Goal: Information Seeking & Learning: Learn about a topic

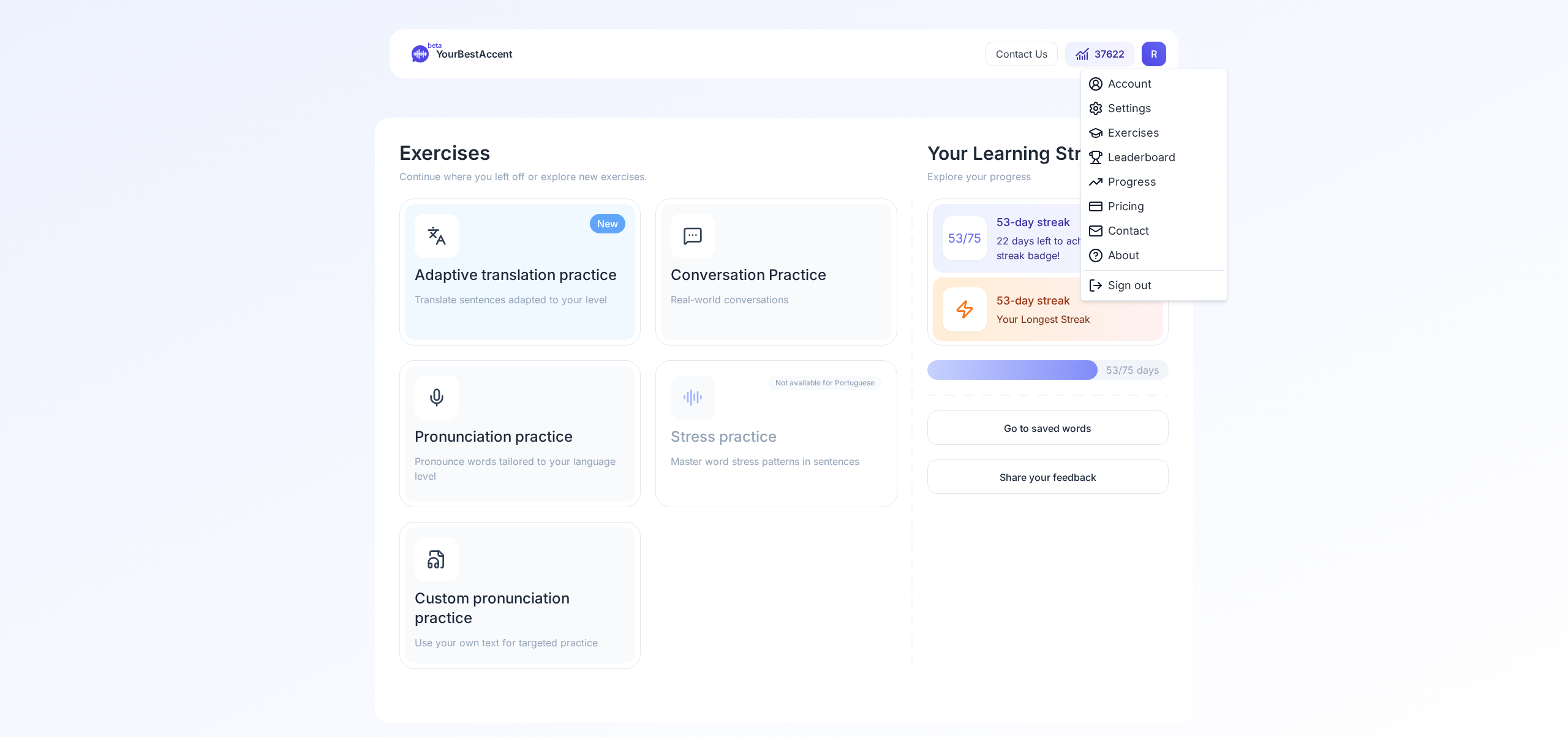
click at [1156, 58] on html "beta YourBestAccent Contact Us 37622 R Exercises Continue where you left off or…" at bounding box center [784, 368] width 1568 height 737
click at [1146, 106] on span "Settings" at bounding box center [1130, 108] width 43 height 17
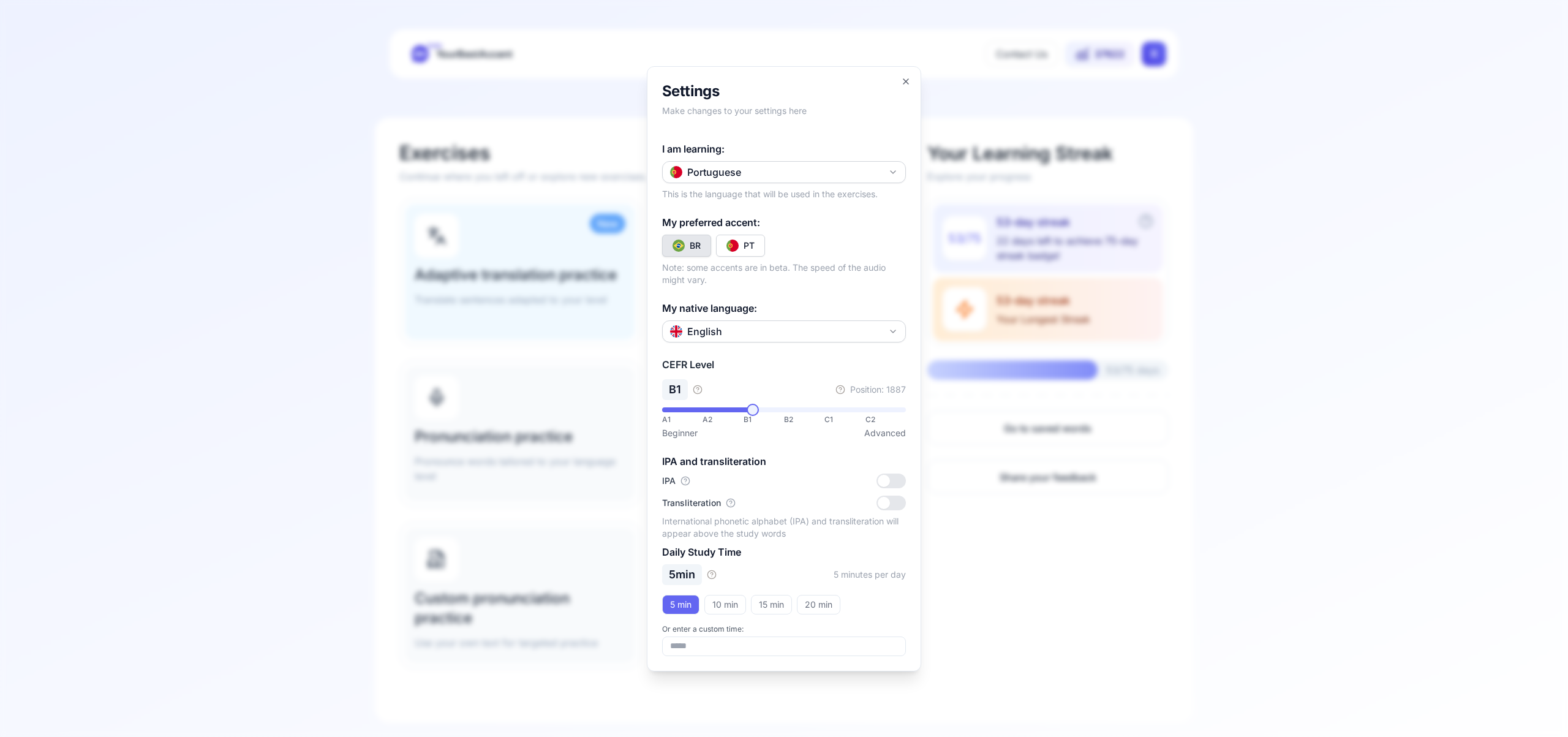
click at [896, 170] on icon "button" at bounding box center [893, 172] width 10 height 10
click at [795, 242] on div "Spanish" at bounding box center [784, 244] width 237 height 22
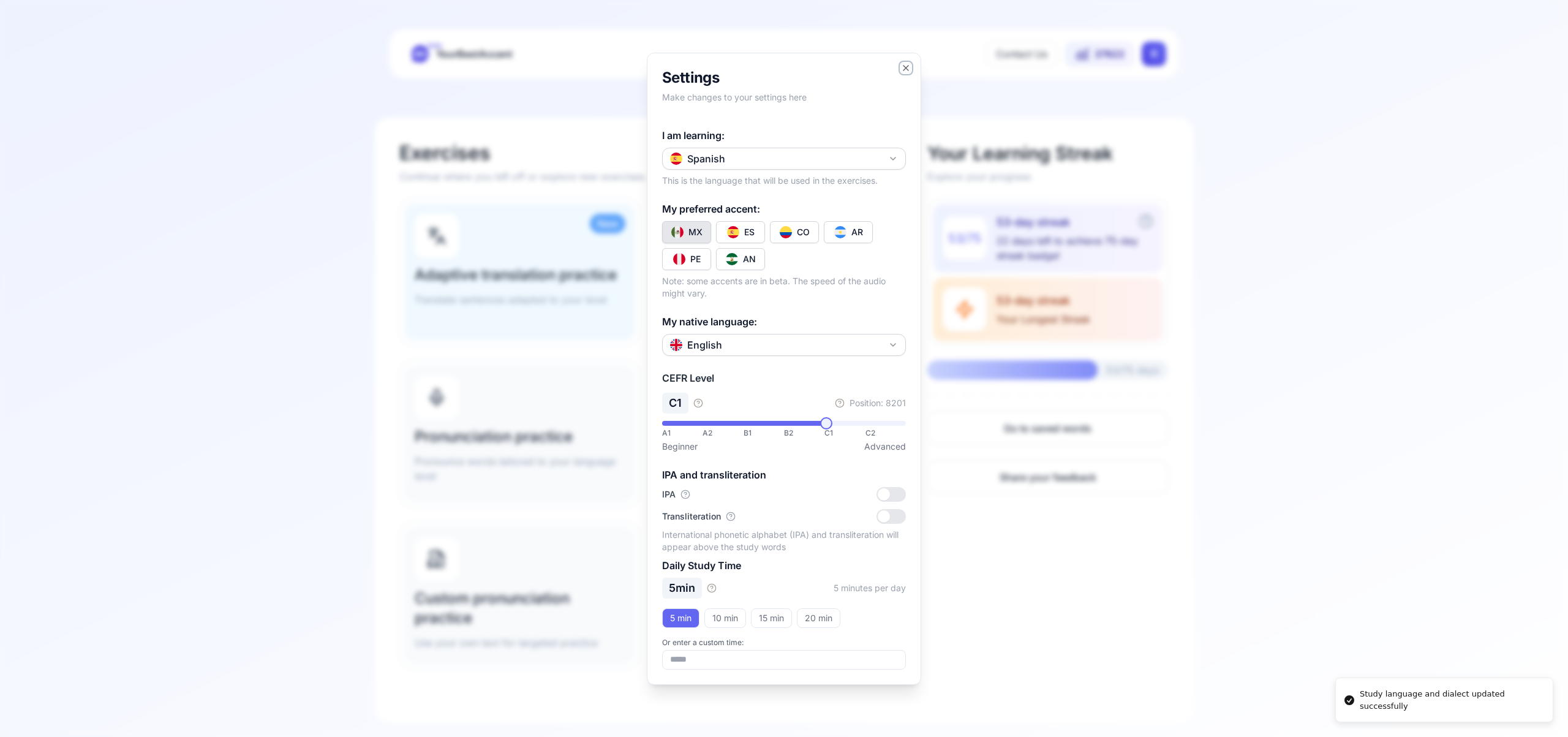
click at [907, 67] on icon "button" at bounding box center [906, 68] width 10 height 10
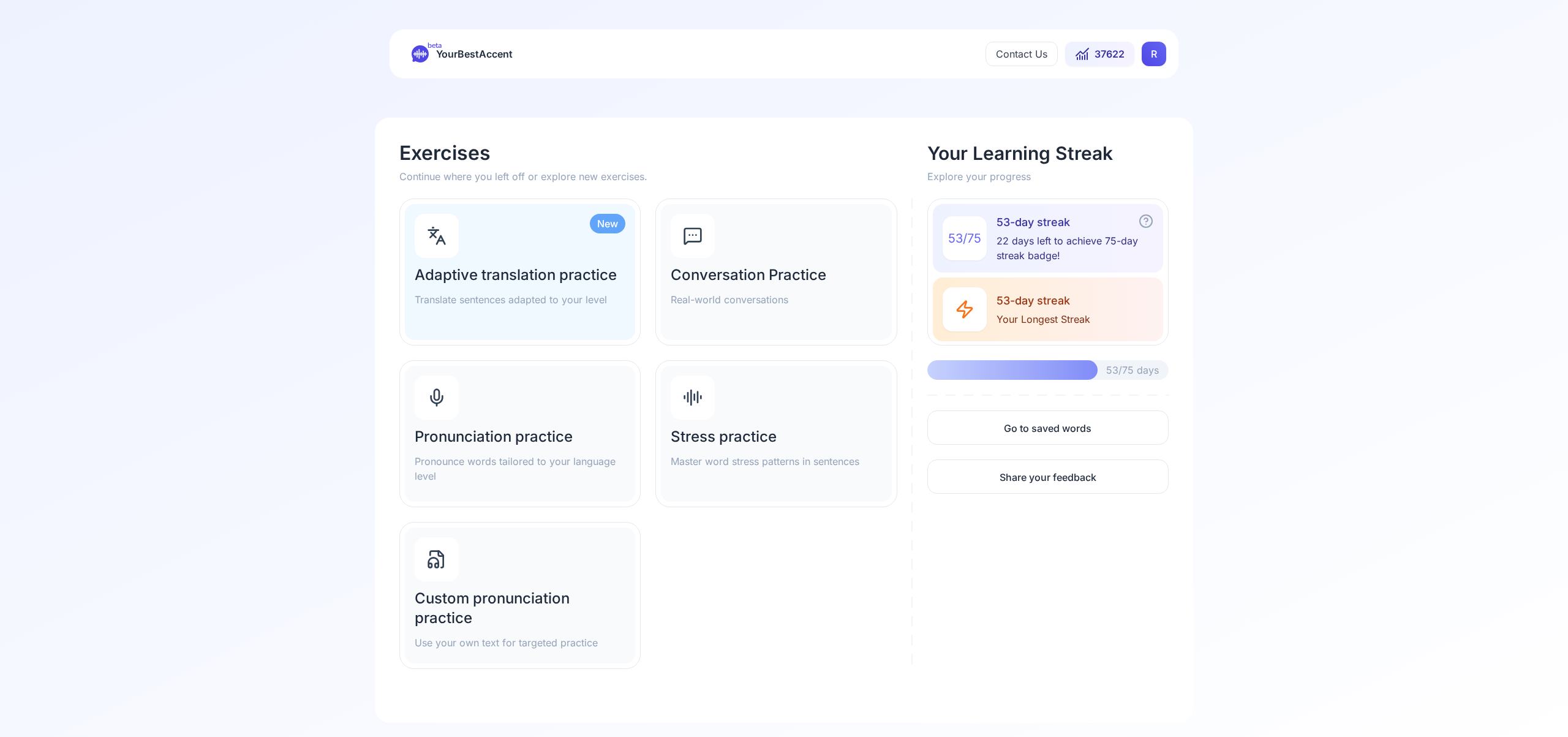
click at [482, 407] on div "Pronunciation practice Pronounce words tailored to your language level" at bounding box center [520, 433] width 231 height 136
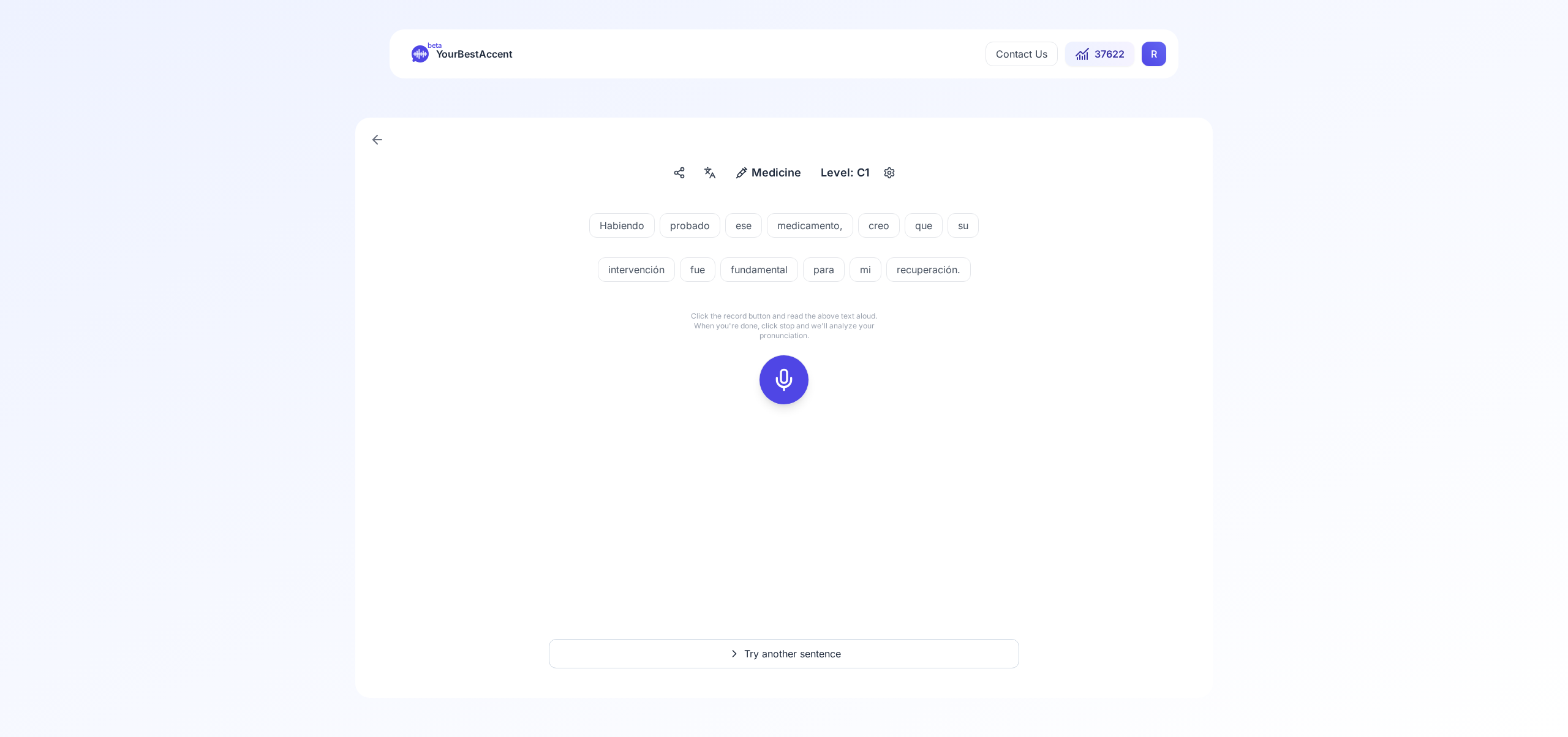
click at [790, 385] on icon at bounding box center [784, 380] width 25 height 25
click at [786, 390] on icon at bounding box center [784, 380] width 25 height 25
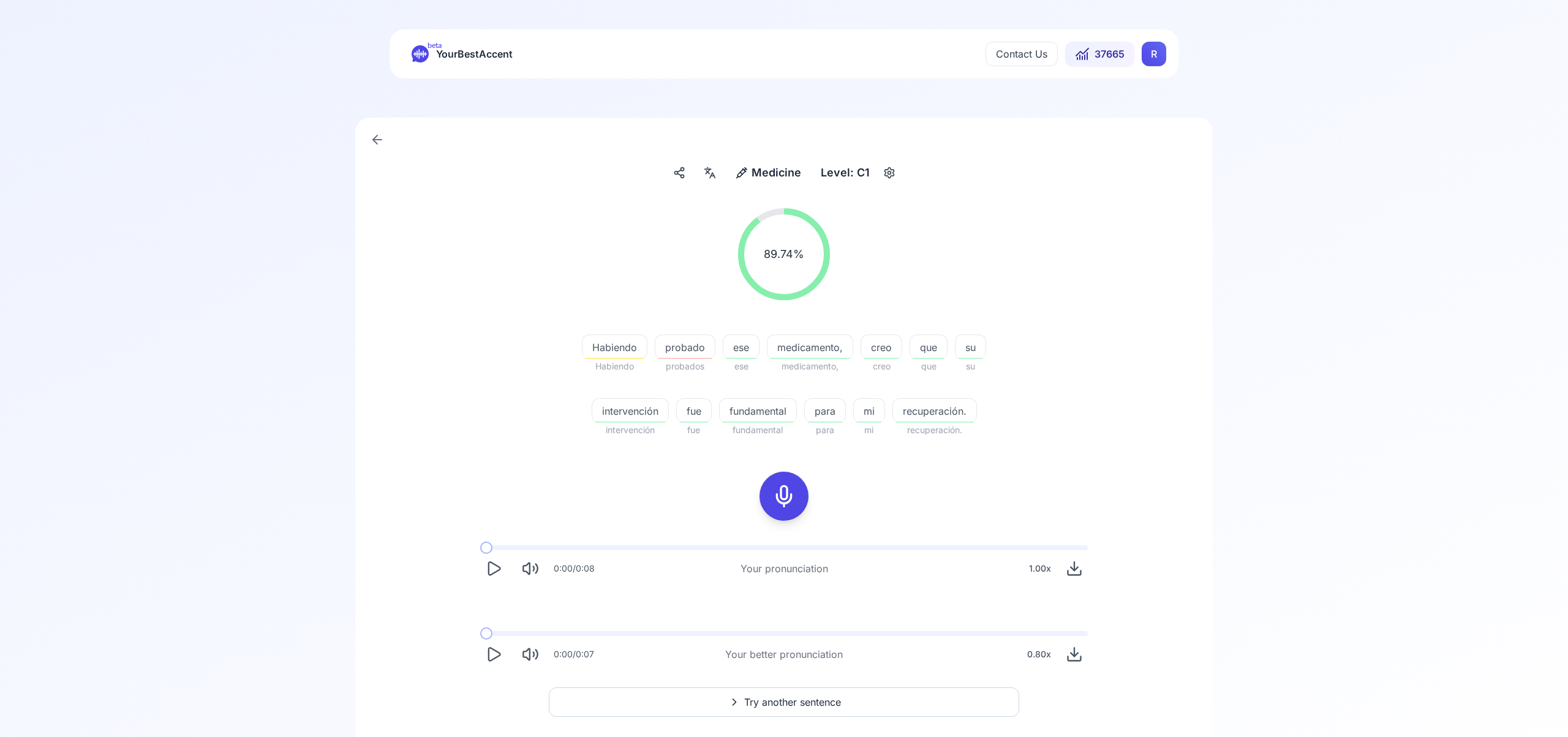
click at [800, 697] on span "Try another sentence" at bounding box center [793, 702] width 97 height 15
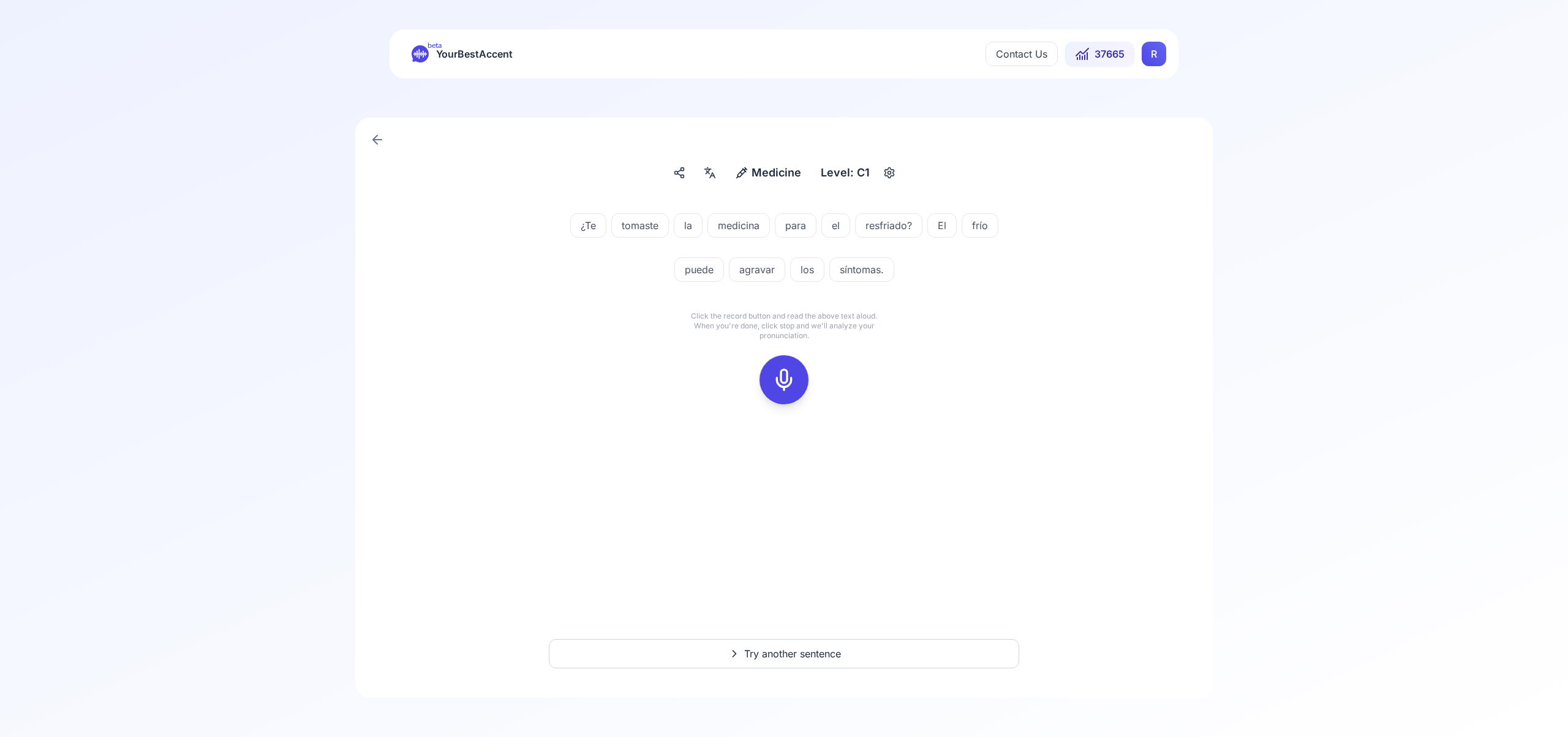
click at [788, 372] on icon at bounding box center [784, 380] width 25 height 25
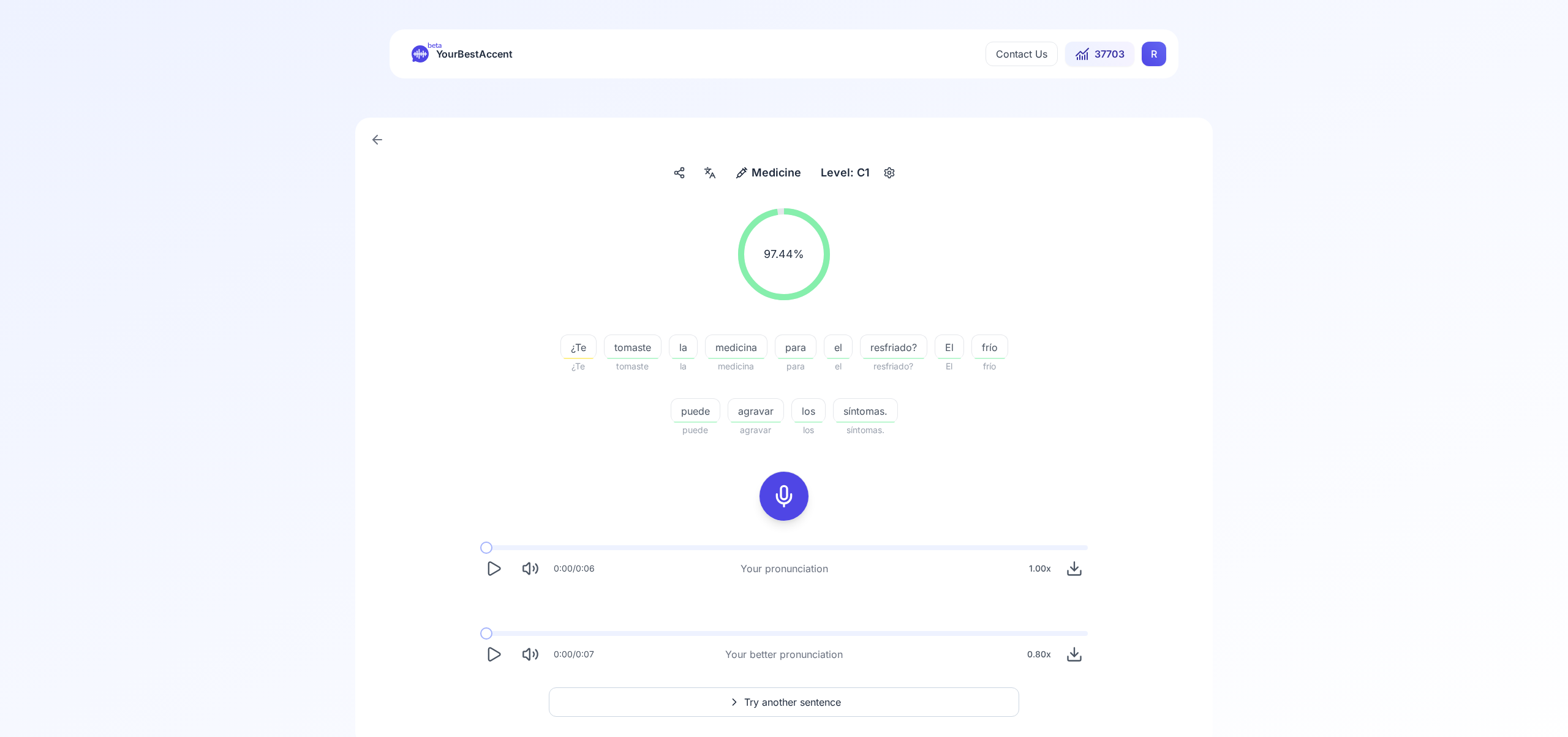
click at [794, 699] on span "Try another sentence" at bounding box center [793, 702] width 97 height 15
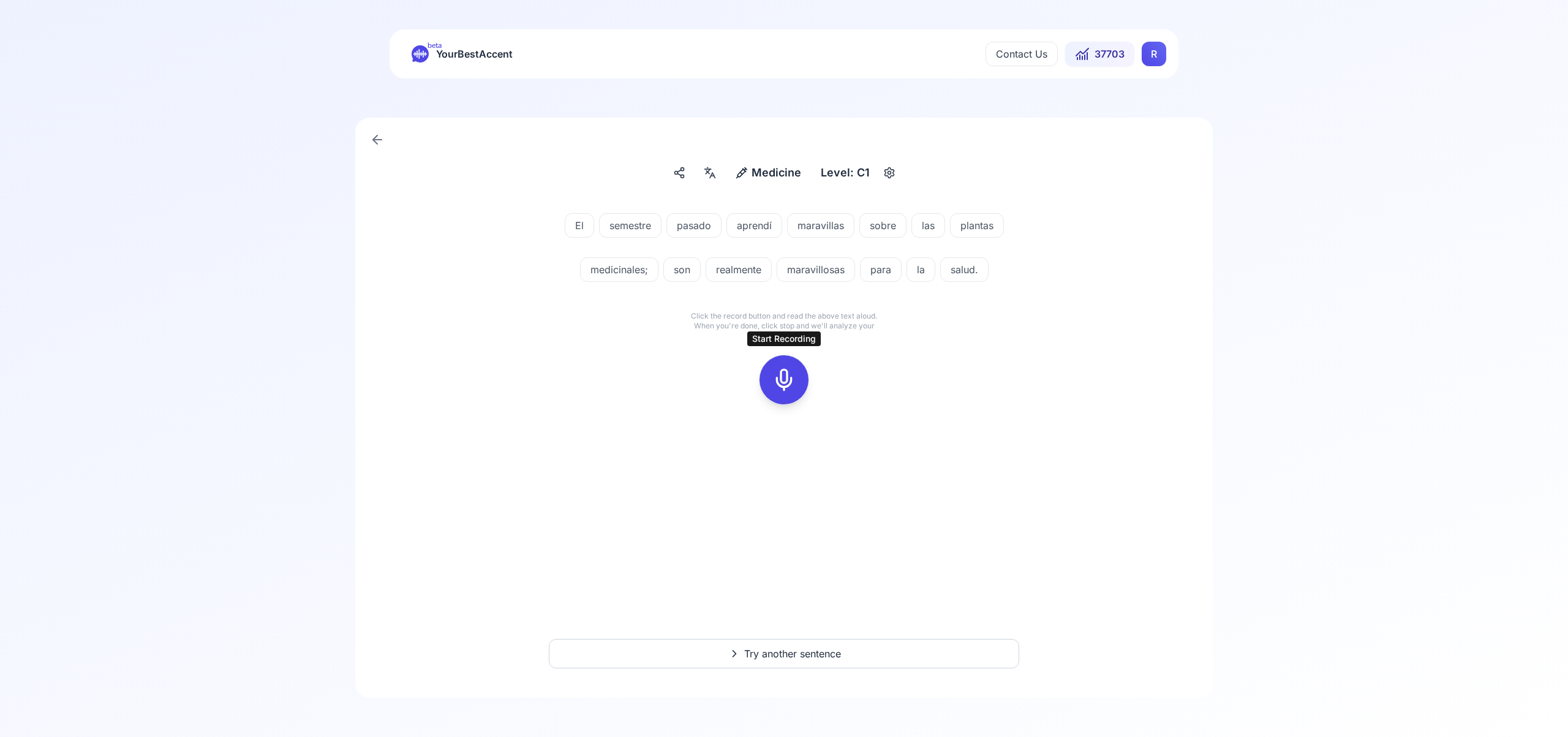
click at [782, 384] on icon at bounding box center [784, 380] width 25 height 25
click at [770, 386] on div at bounding box center [784, 380] width 30 height 49
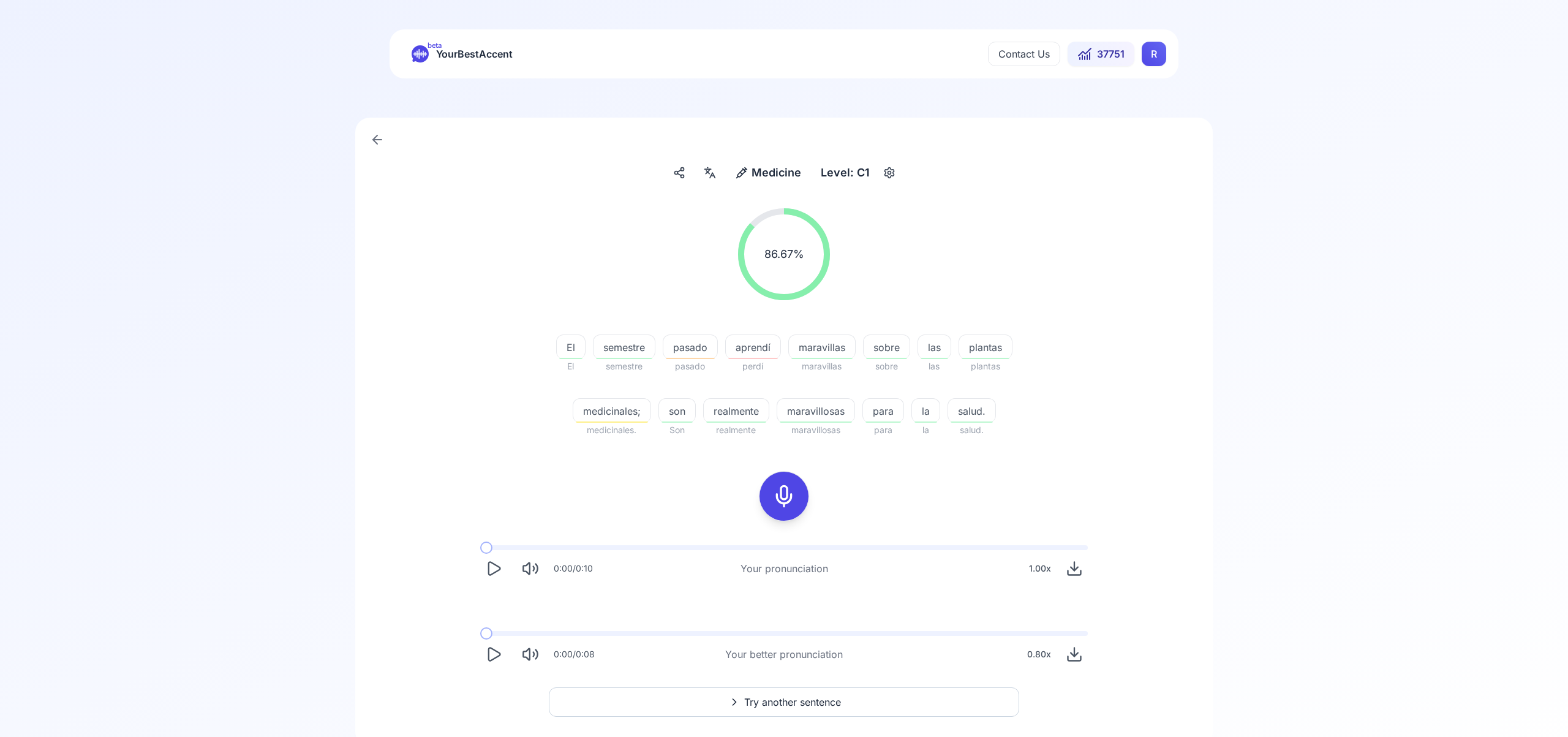
click at [793, 705] on span "Try another sentence" at bounding box center [793, 702] width 97 height 15
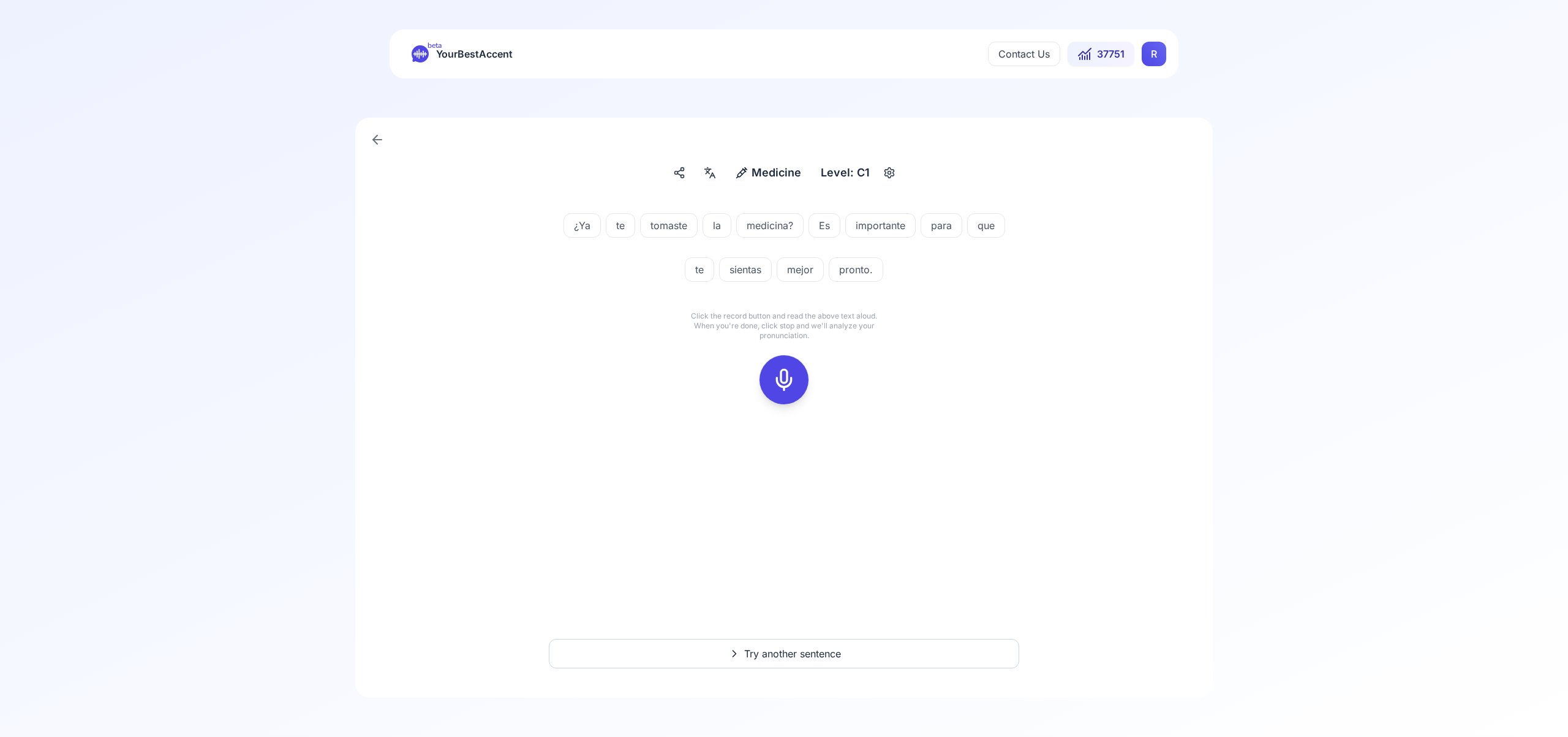
click at [788, 376] on icon at bounding box center [784, 380] width 25 height 25
click at [788, 375] on icon at bounding box center [784, 380] width 25 height 25
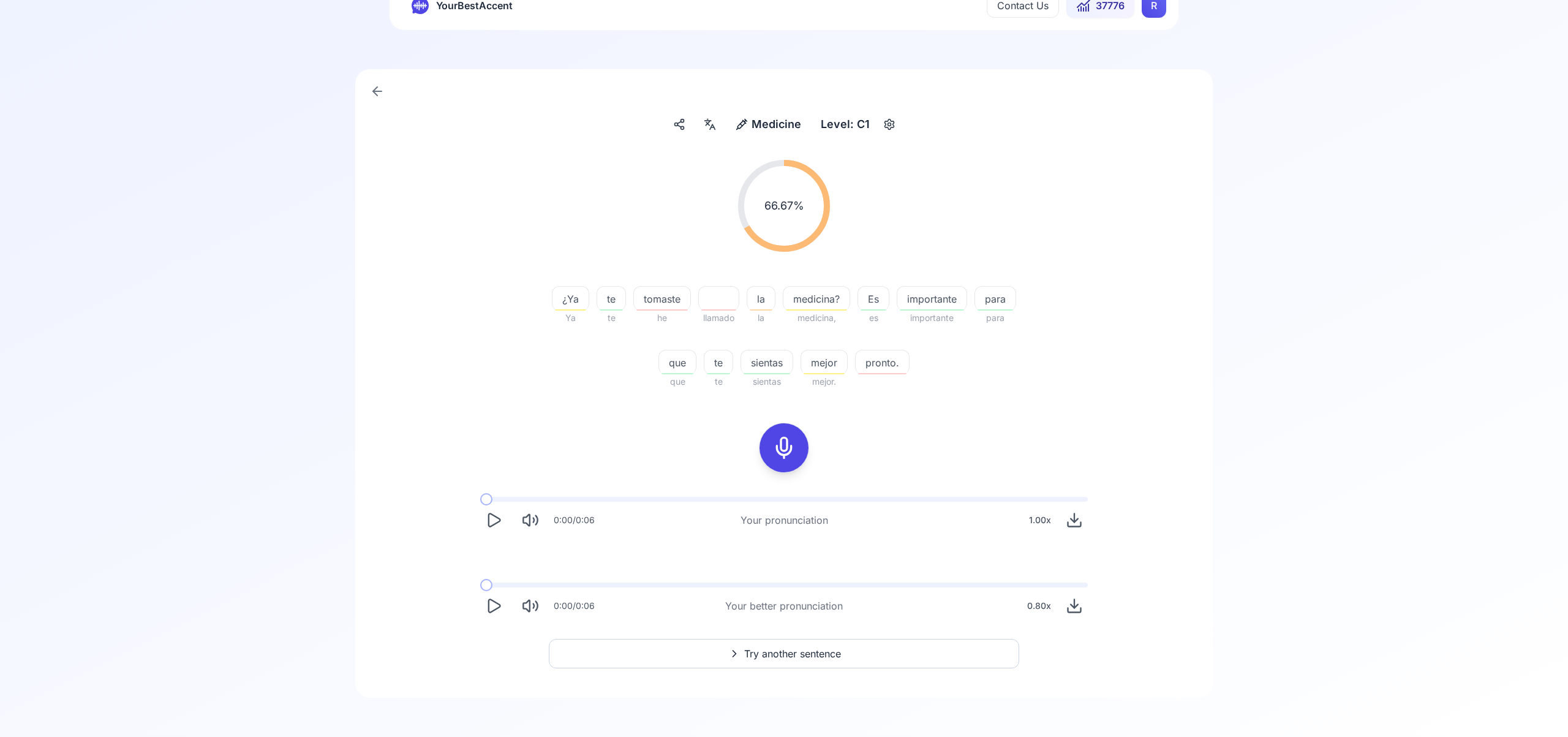
scroll to position [48, 0]
click at [778, 654] on span "Try another sentence" at bounding box center [793, 654] width 97 height 15
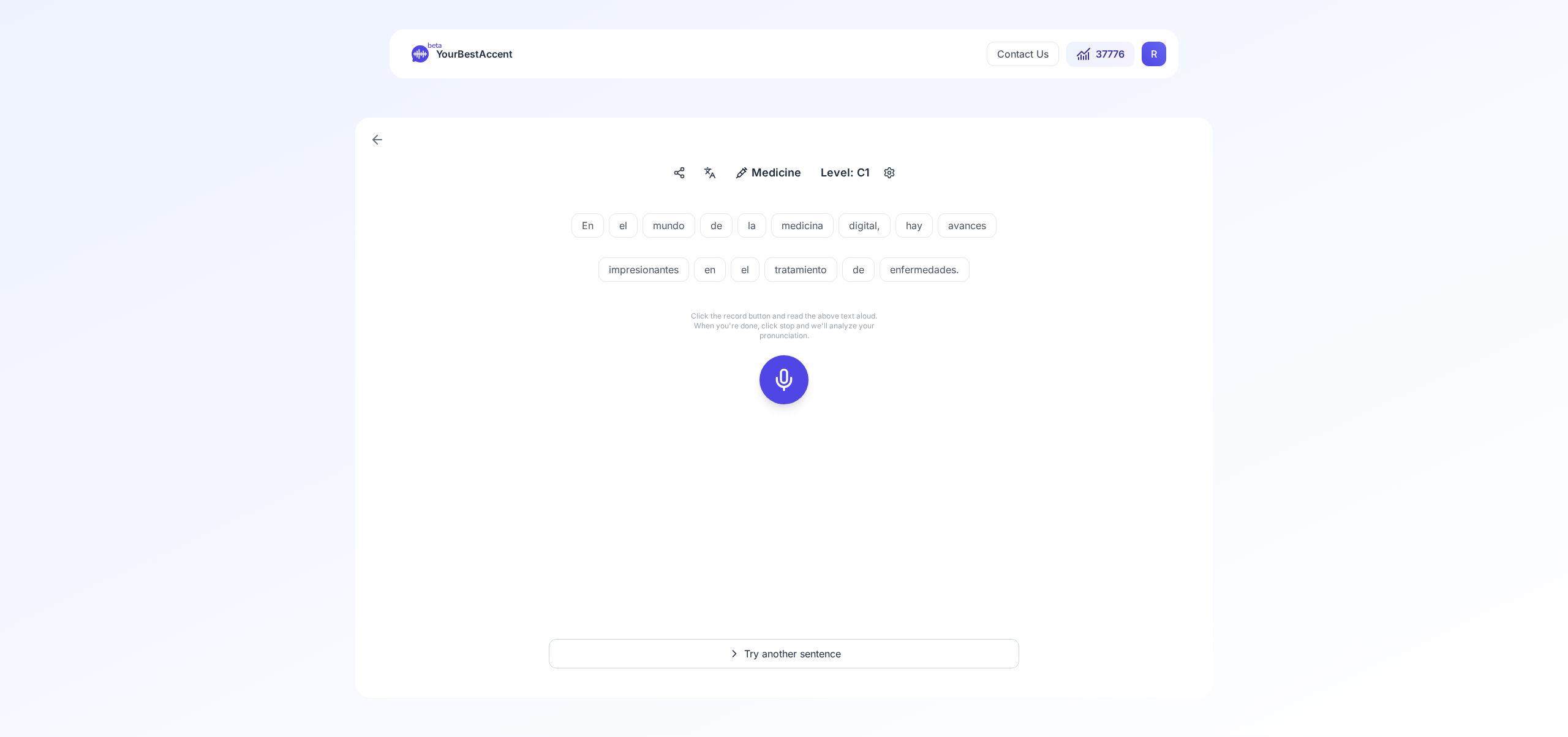
click at [783, 378] on icon at bounding box center [784, 380] width 25 height 25
click at [784, 376] on icon at bounding box center [784, 380] width 25 height 25
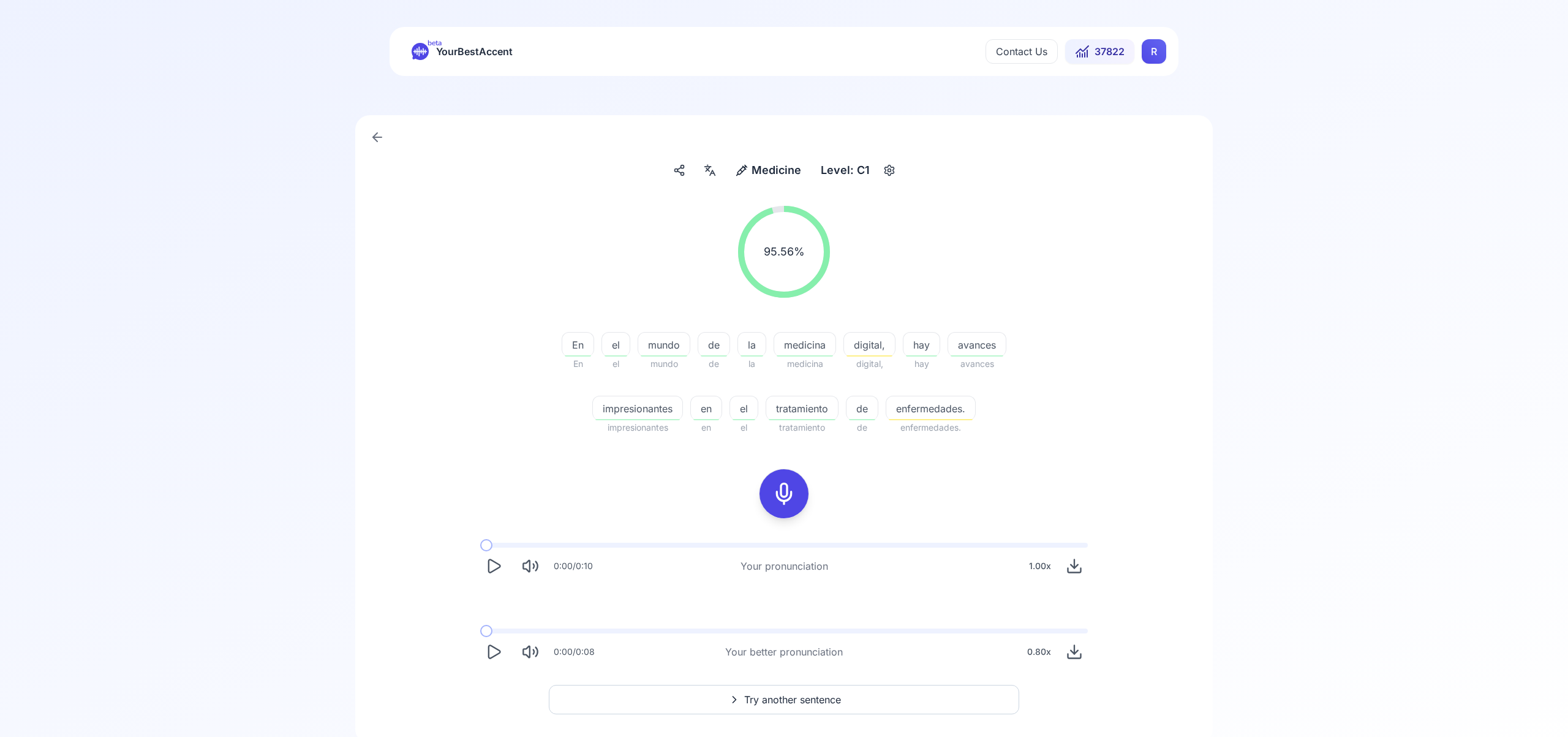
scroll to position [2, 0]
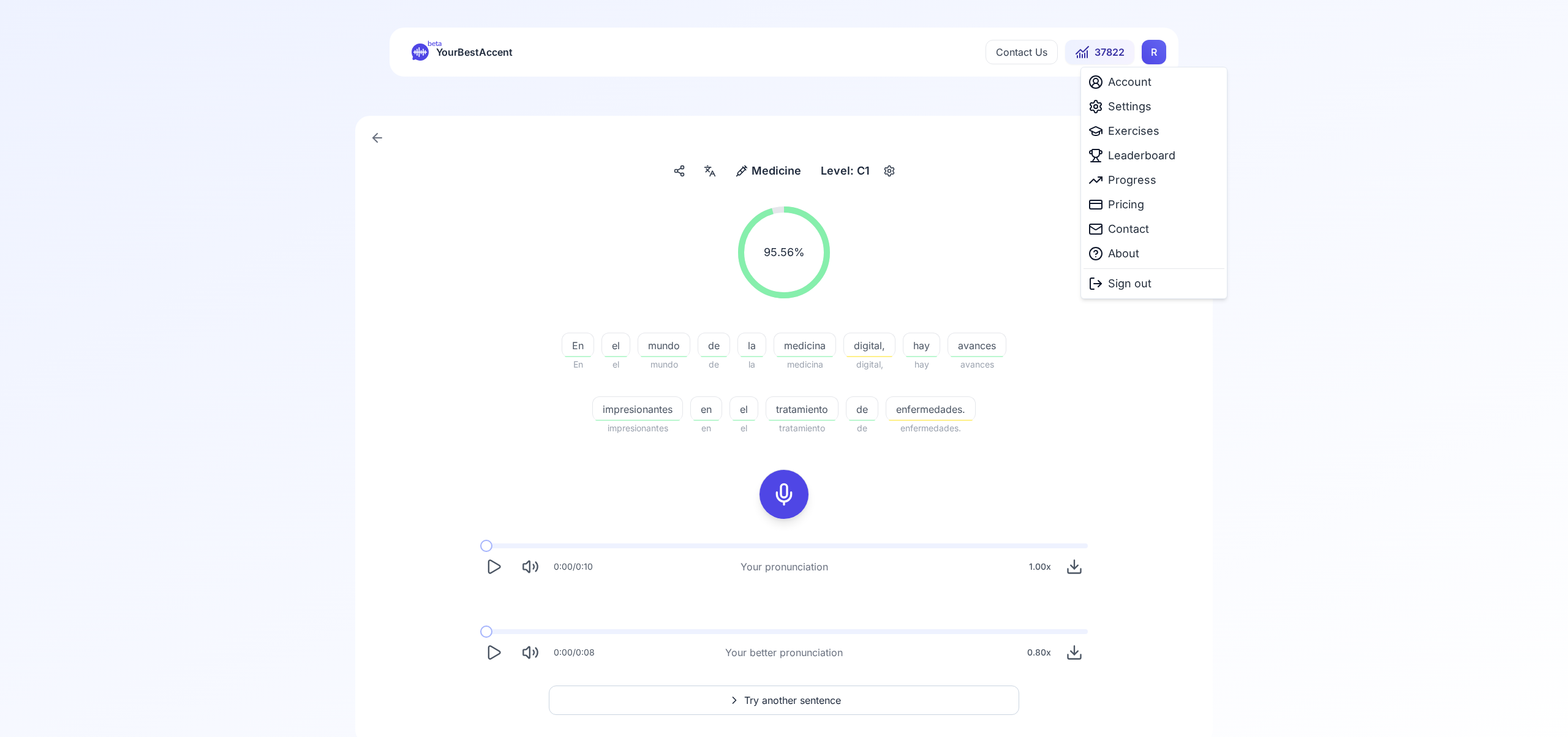
click at [1154, 57] on html "beta YourBestAccent Contact Us 37822 R Medicine Medicine Level: C1 95.56 % 95.5…" at bounding box center [784, 367] width 1568 height 737
click at [1140, 110] on span "Settings" at bounding box center [1130, 107] width 43 height 17
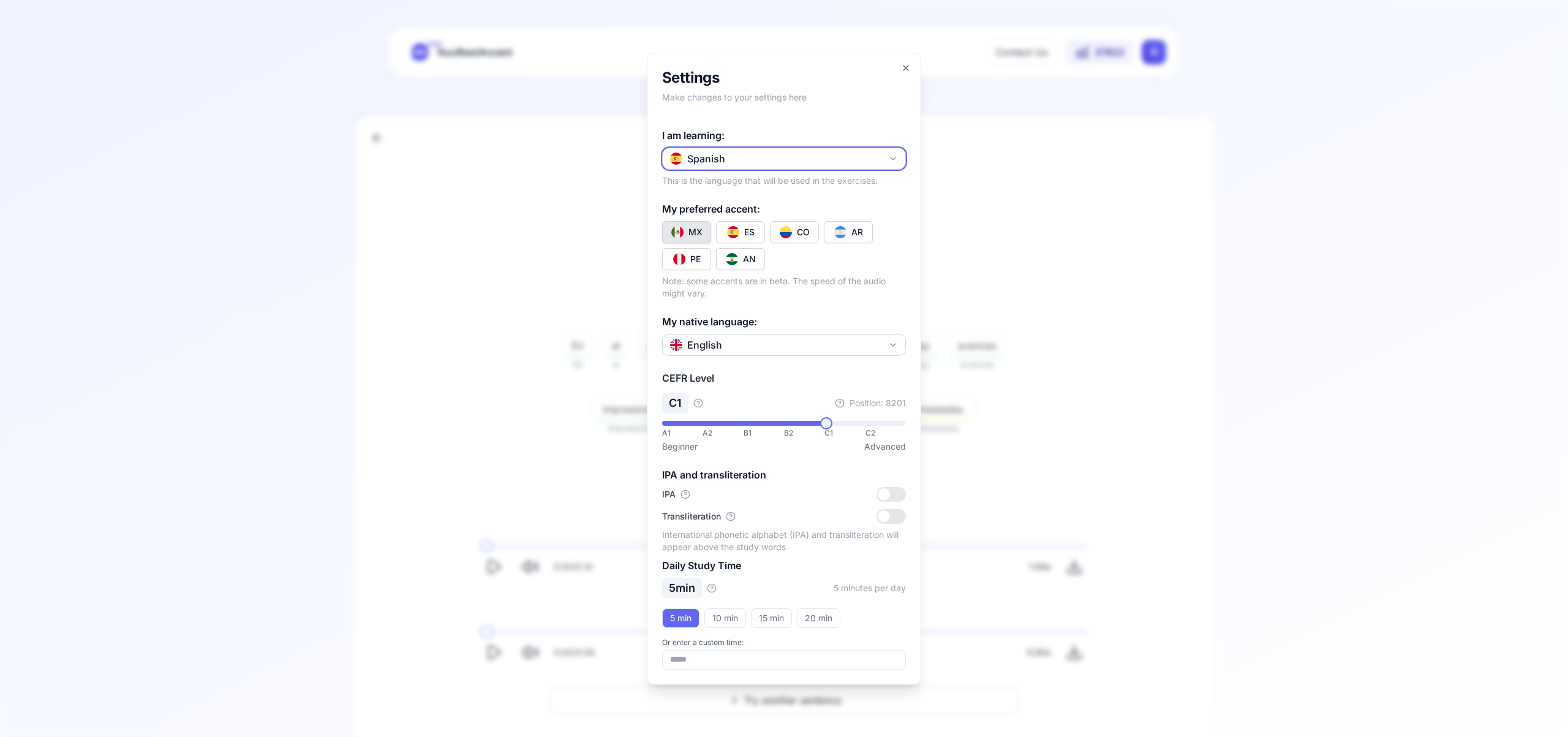
click at [895, 158] on icon "button" at bounding box center [893, 159] width 10 height 10
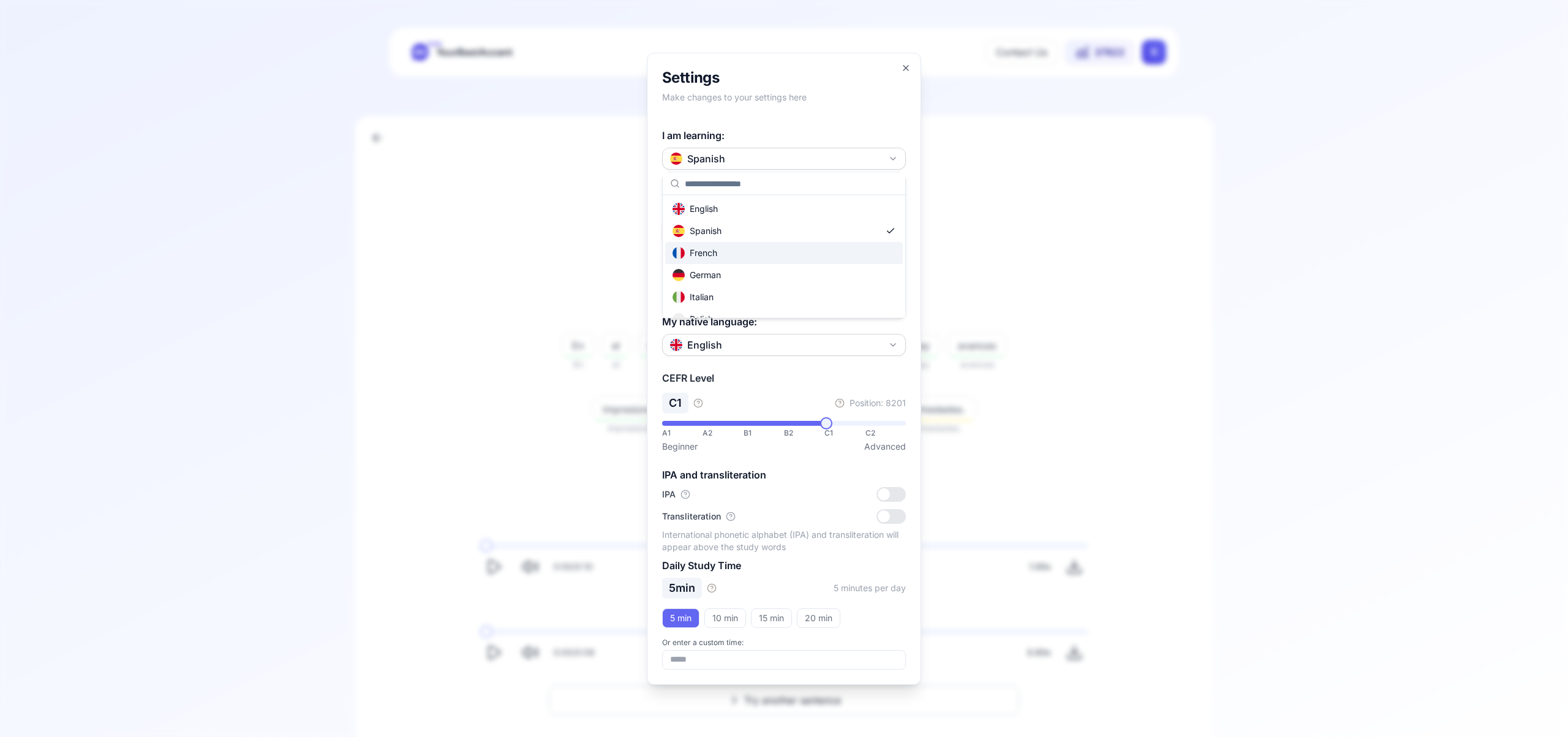
click at [805, 257] on div "French" at bounding box center [784, 253] width 237 height 22
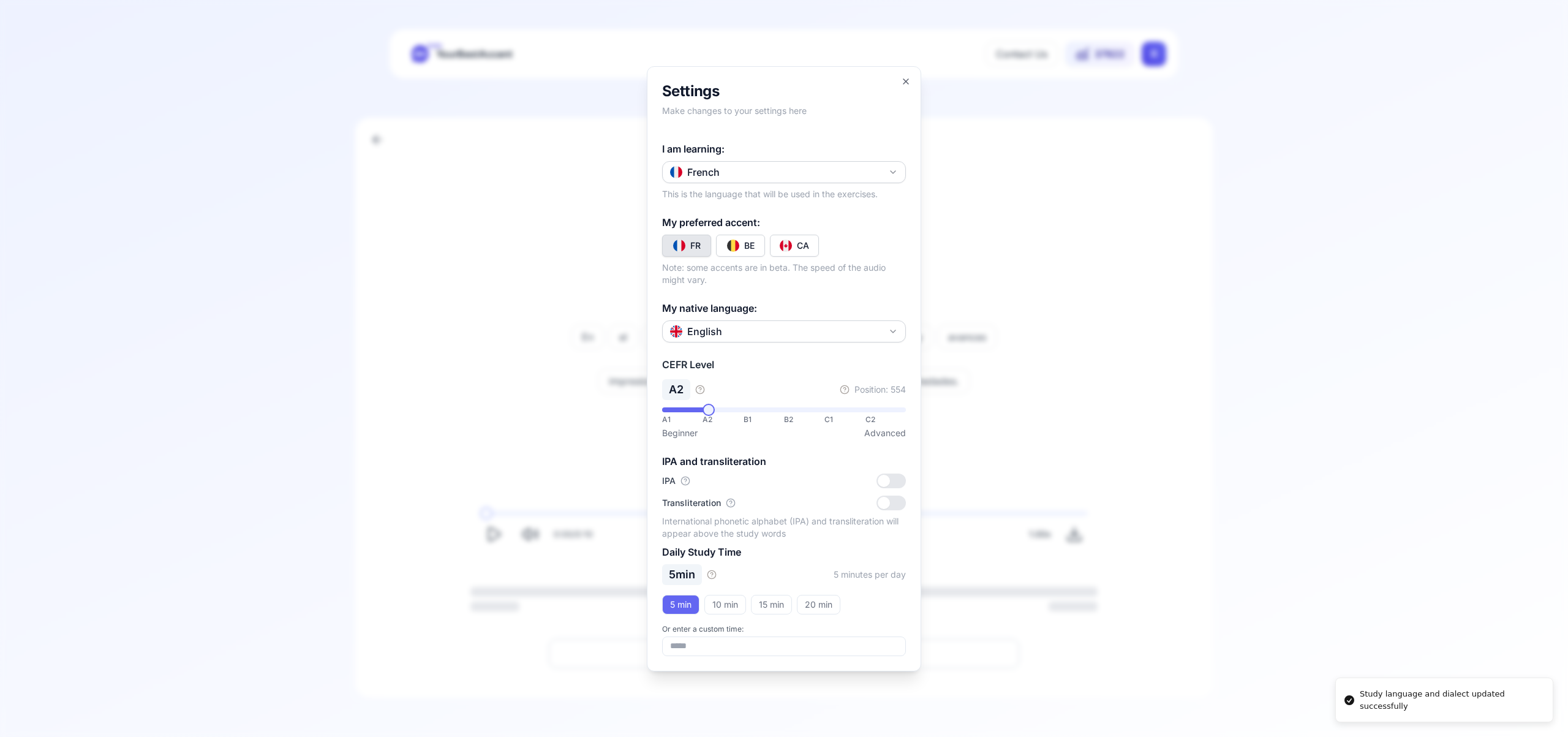
click at [804, 246] on div "CA" at bounding box center [803, 245] width 12 height 12
click at [905, 80] on icon "button" at bounding box center [906, 82] width 10 height 10
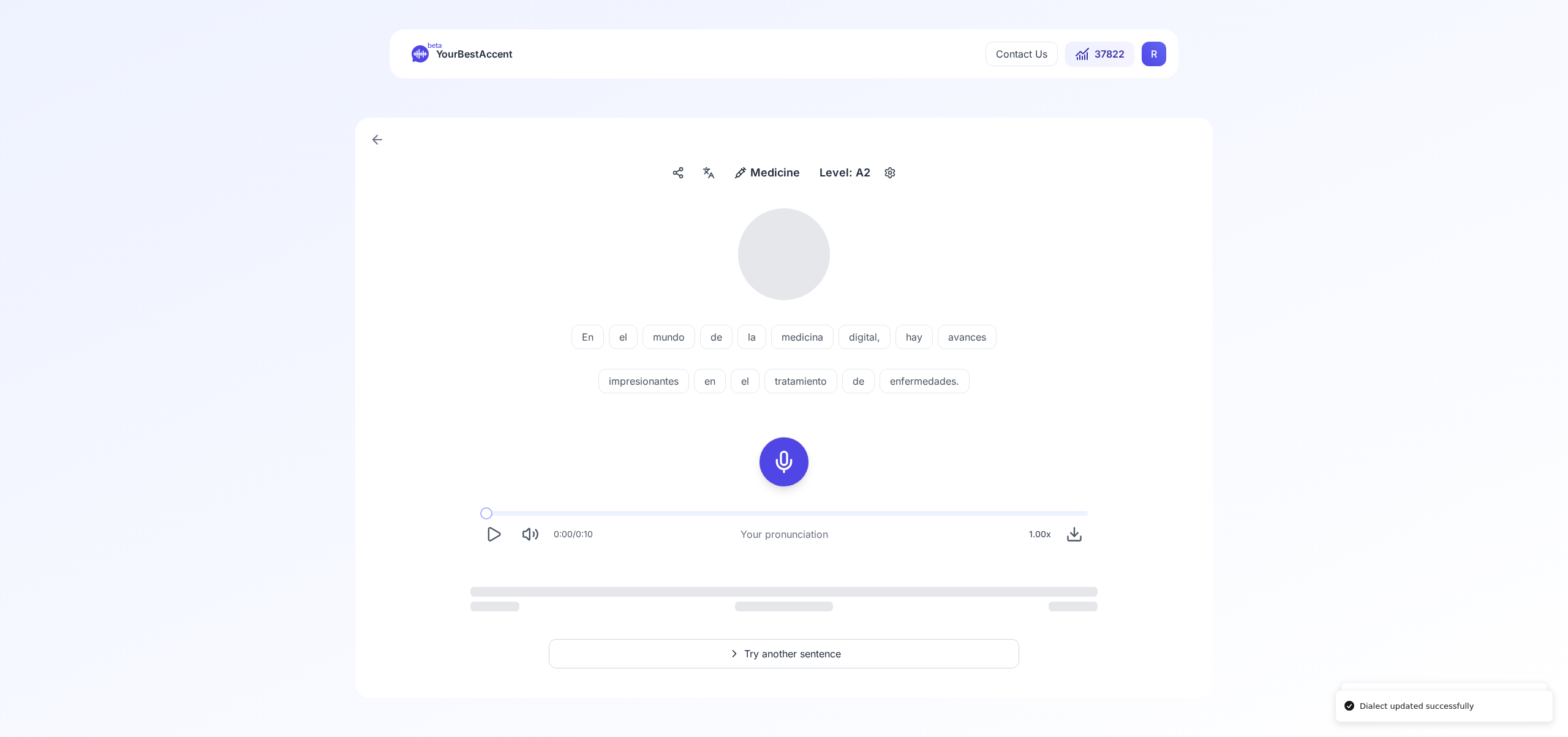
click at [1150, 61] on html "Dialect updated successfully Study language and dialect updated successfully be…" at bounding box center [784, 368] width 1568 height 737
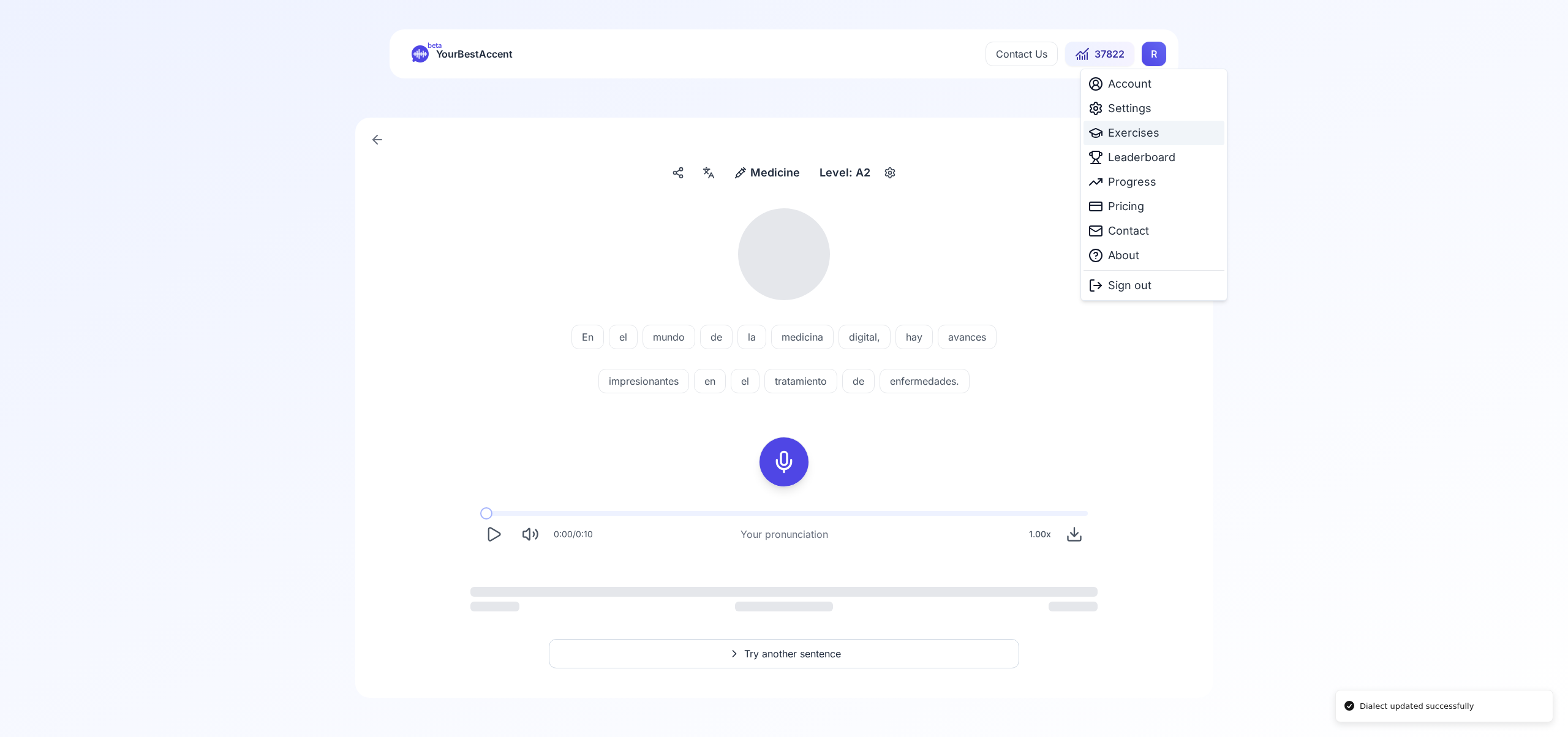
click at [1132, 134] on span "Exercises" at bounding box center [1133, 133] width 51 height 17
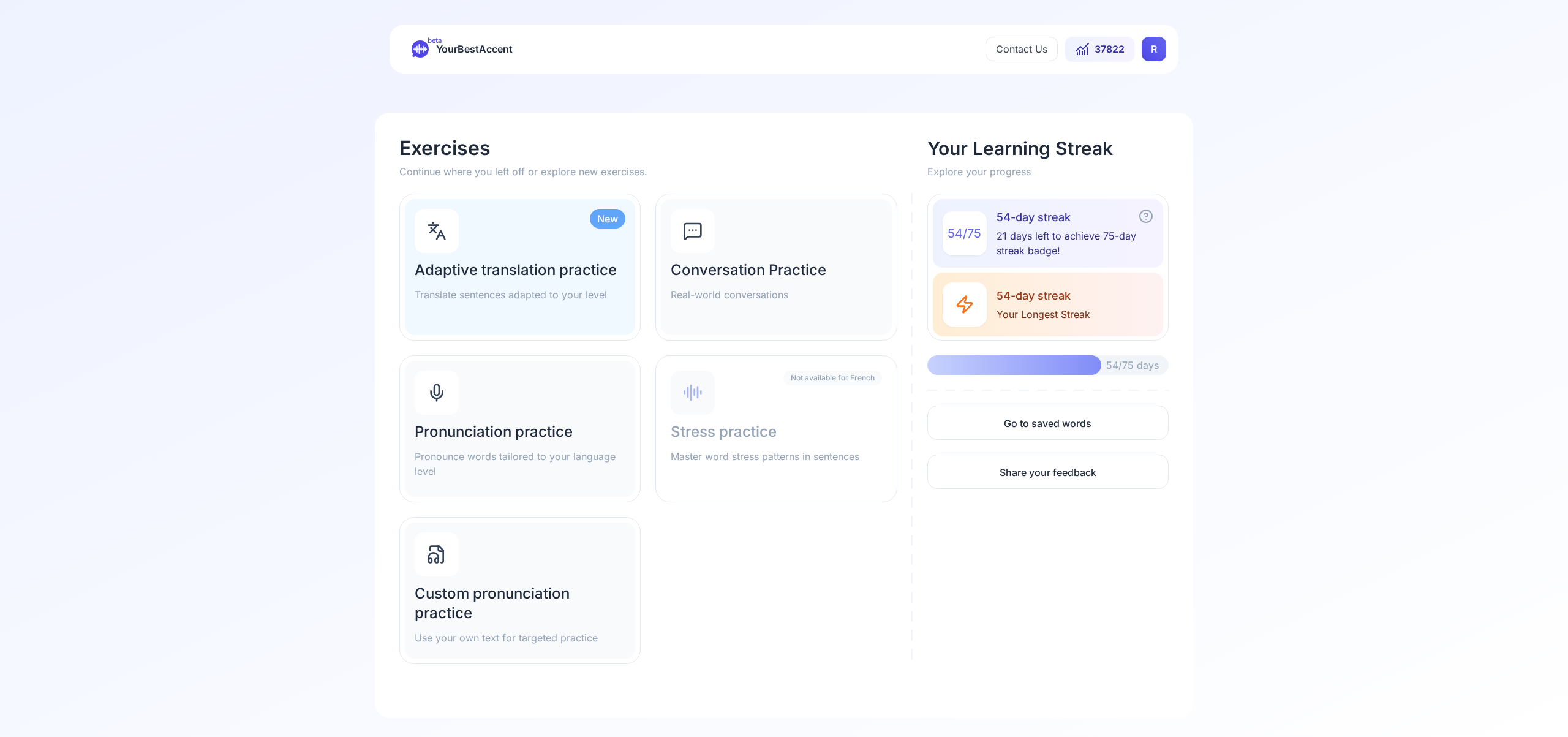
scroll to position [7, 0]
click at [489, 383] on div "Pronunciation practice Pronounce words tailored to your language level" at bounding box center [520, 427] width 231 height 136
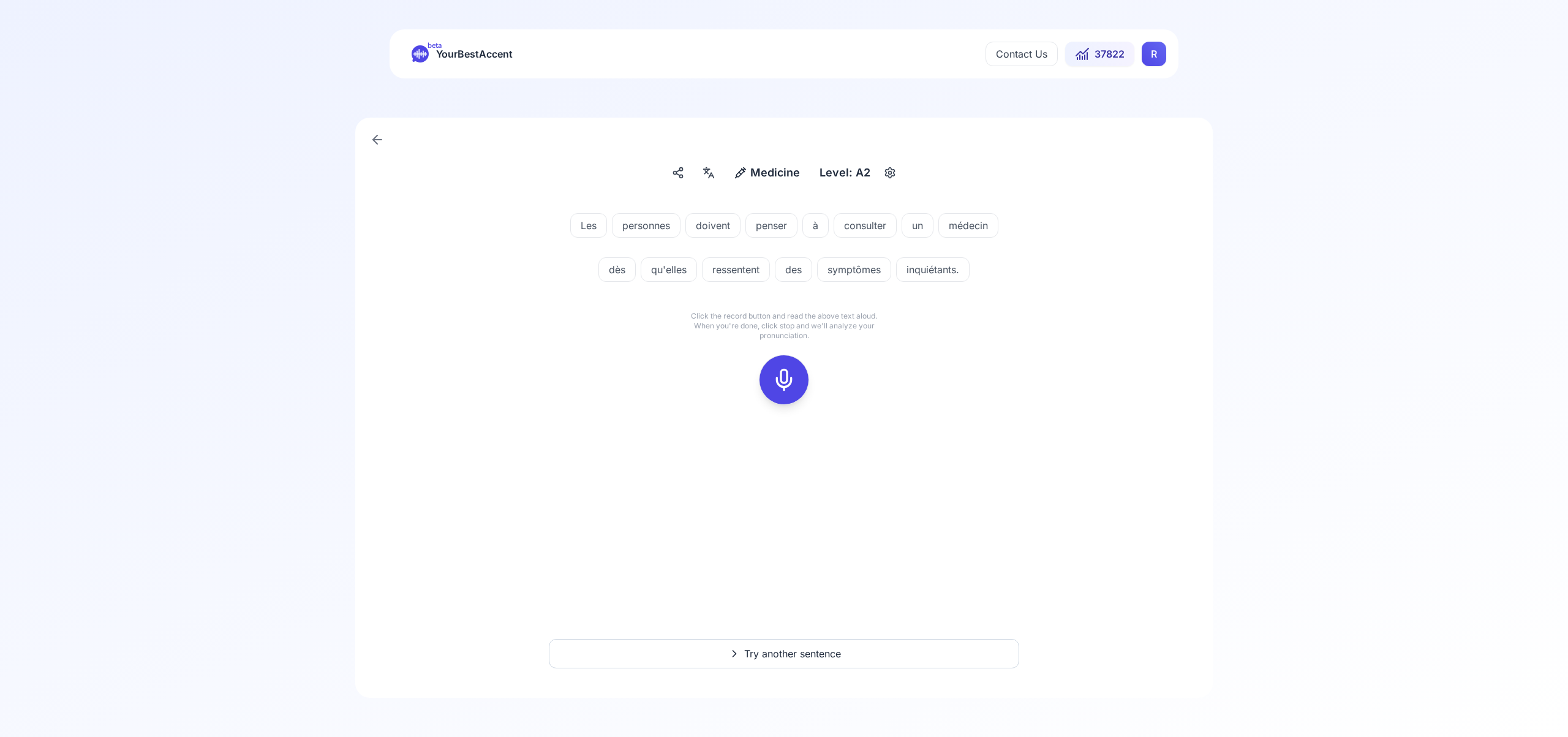
click at [785, 380] on icon at bounding box center [784, 380] width 25 height 25
click at [791, 368] on icon at bounding box center [784, 380] width 25 height 25
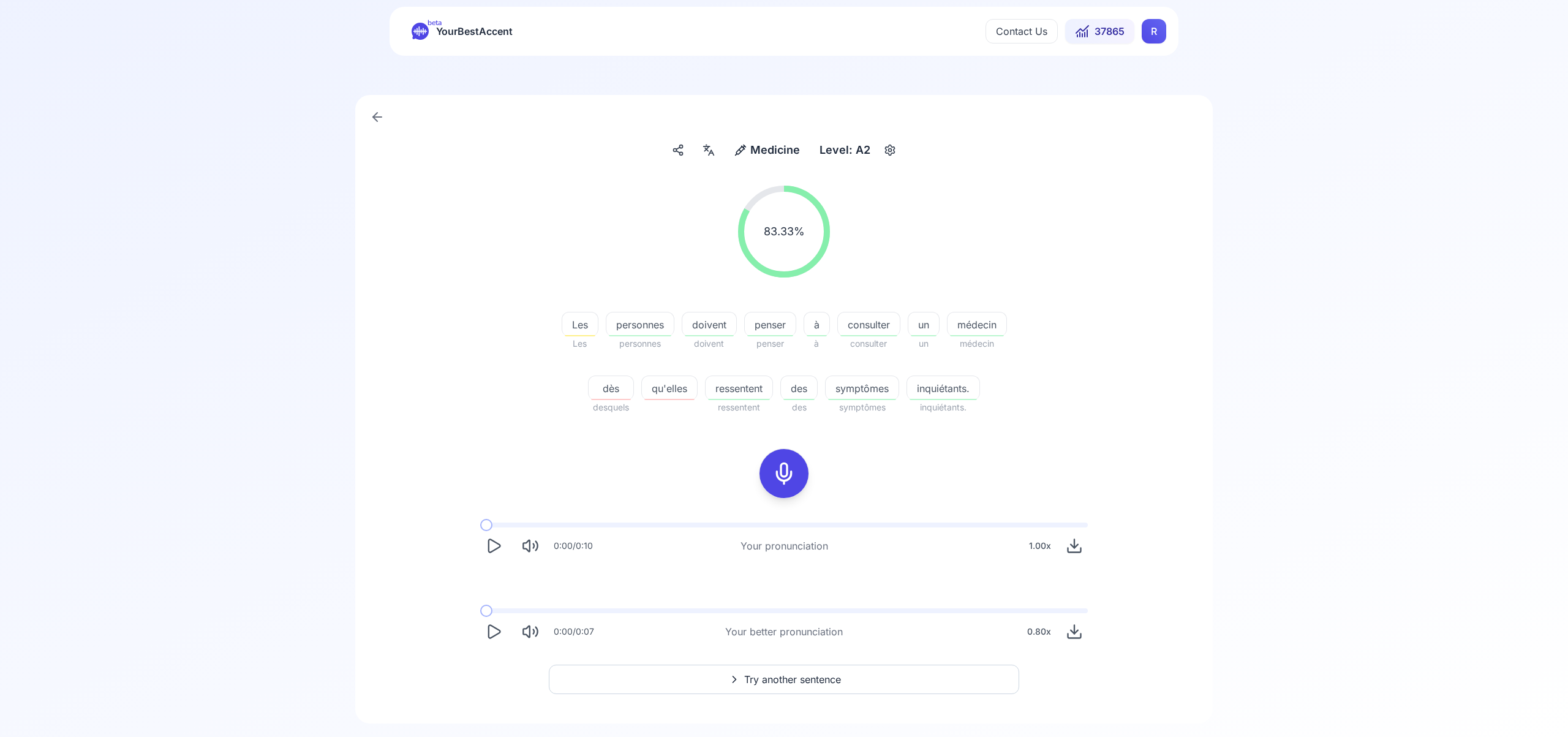
scroll to position [4, 0]
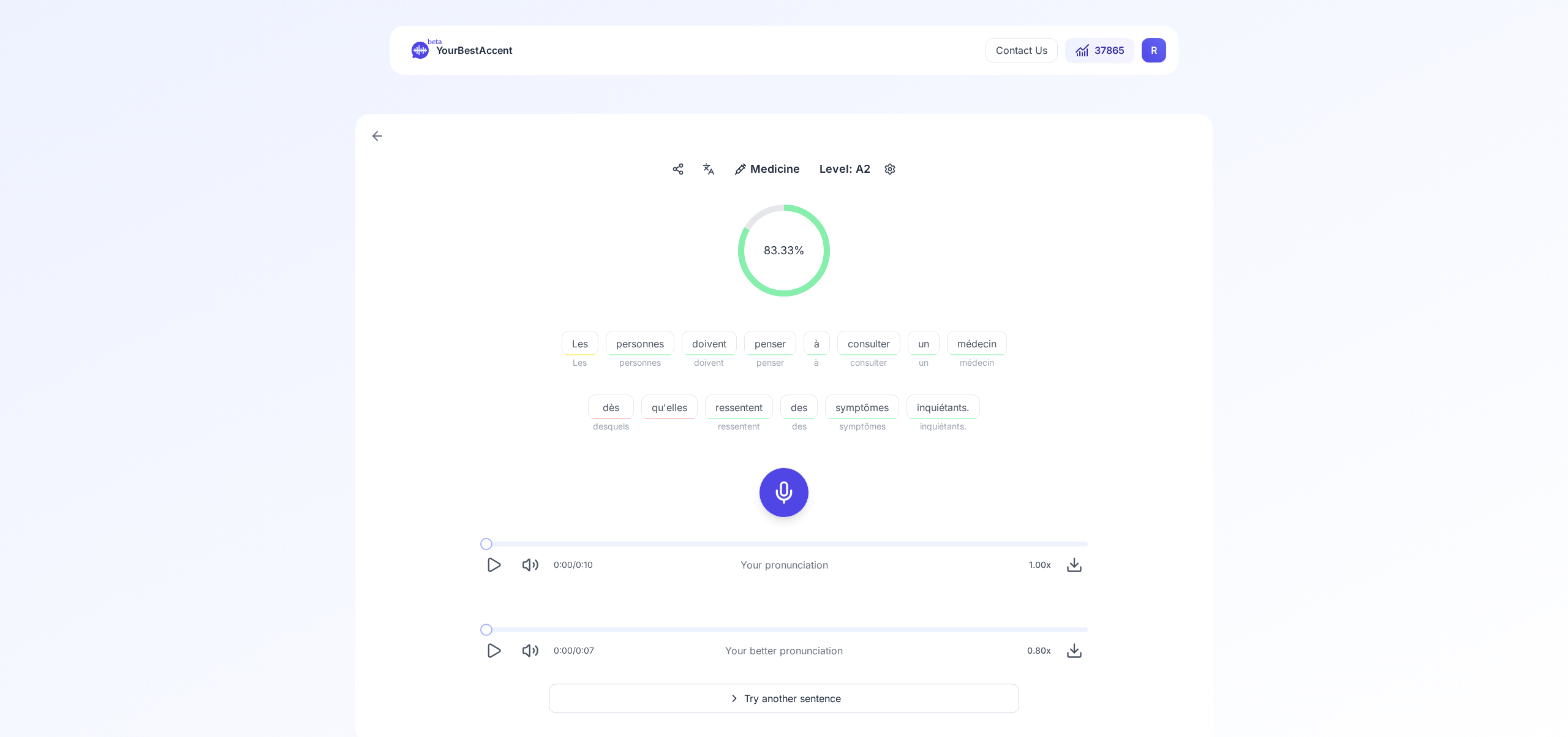
click at [816, 698] on span "Try another sentence" at bounding box center [793, 699] width 97 height 15
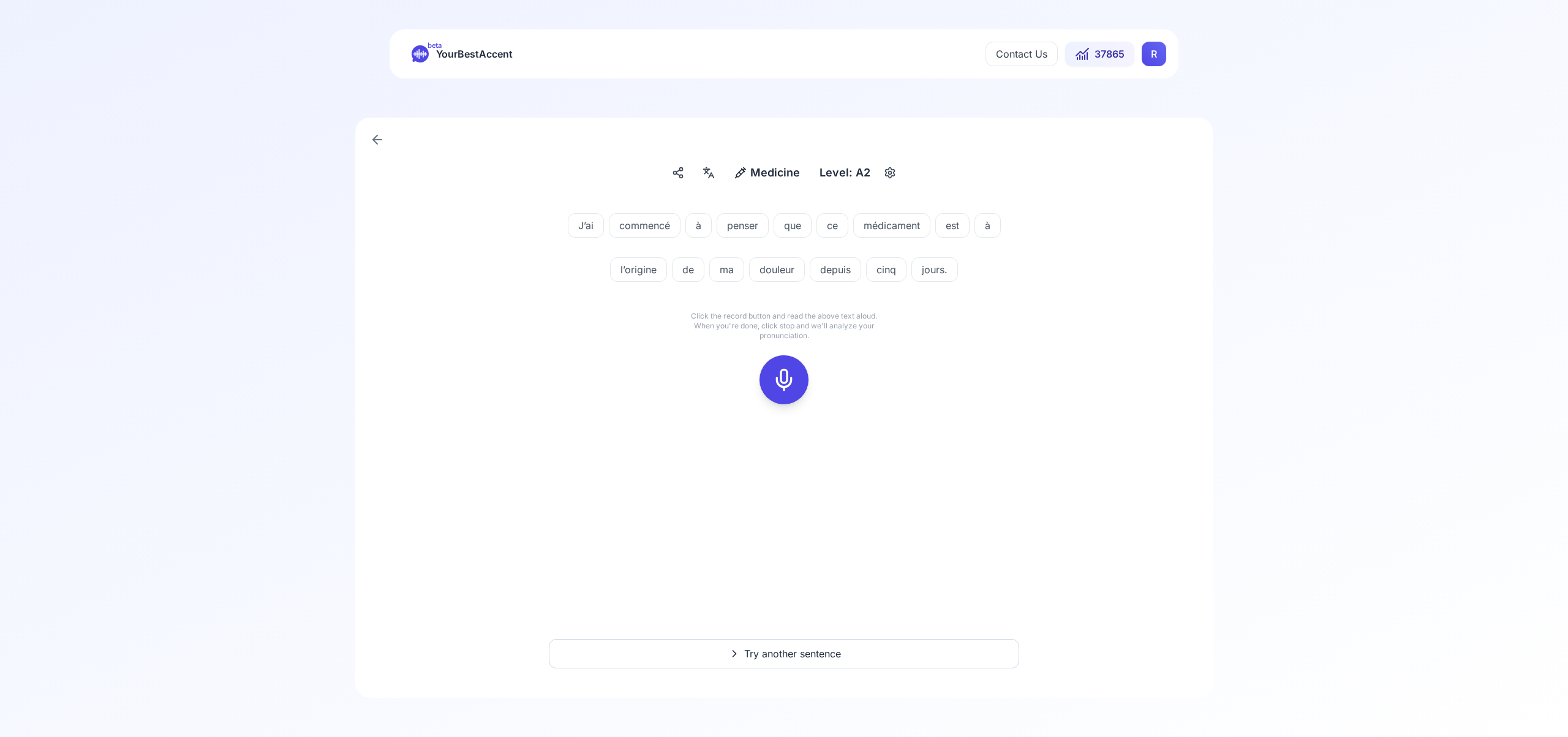
click at [783, 375] on icon at bounding box center [784, 380] width 25 height 25
click at [795, 377] on icon at bounding box center [784, 380] width 25 height 25
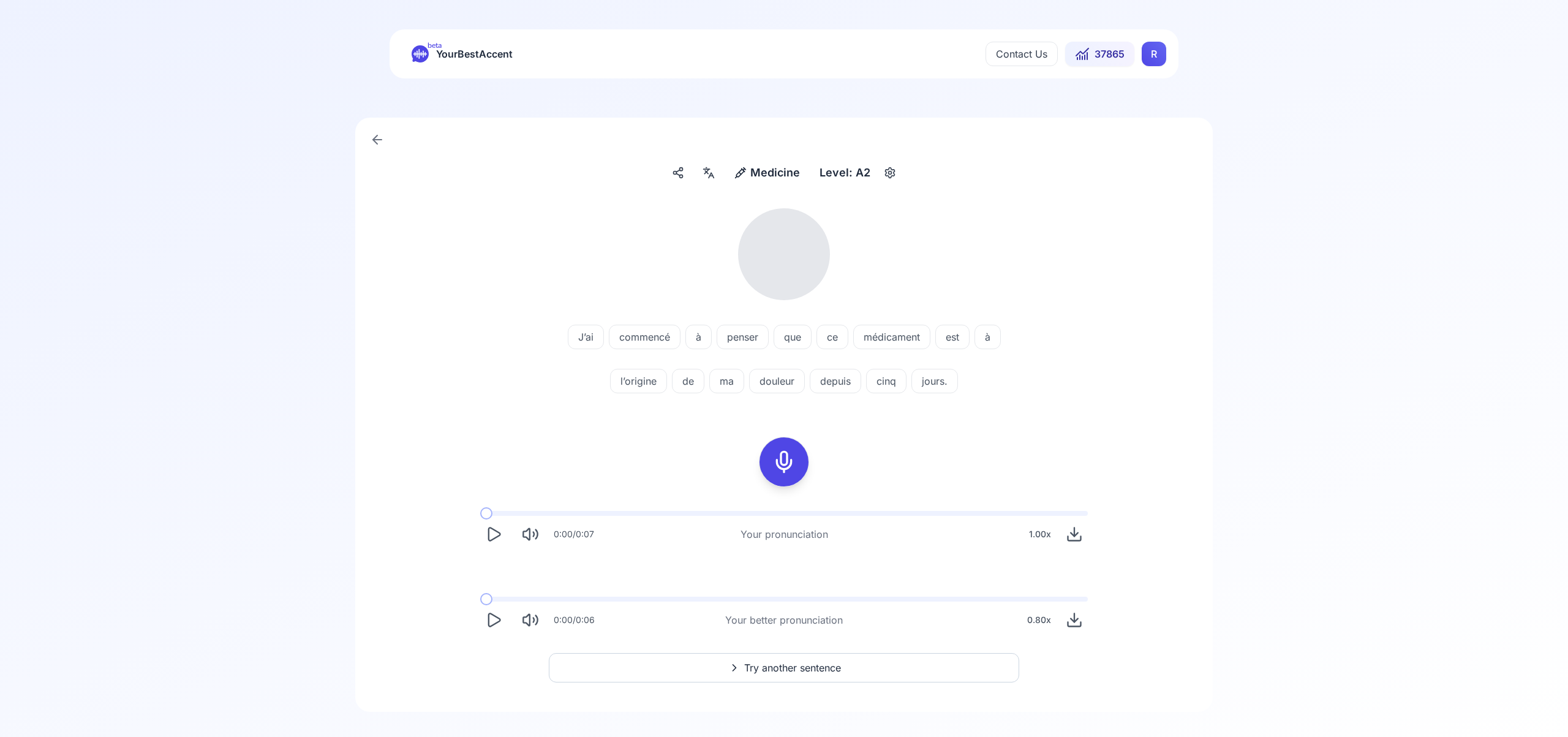
scroll to position [14, 0]
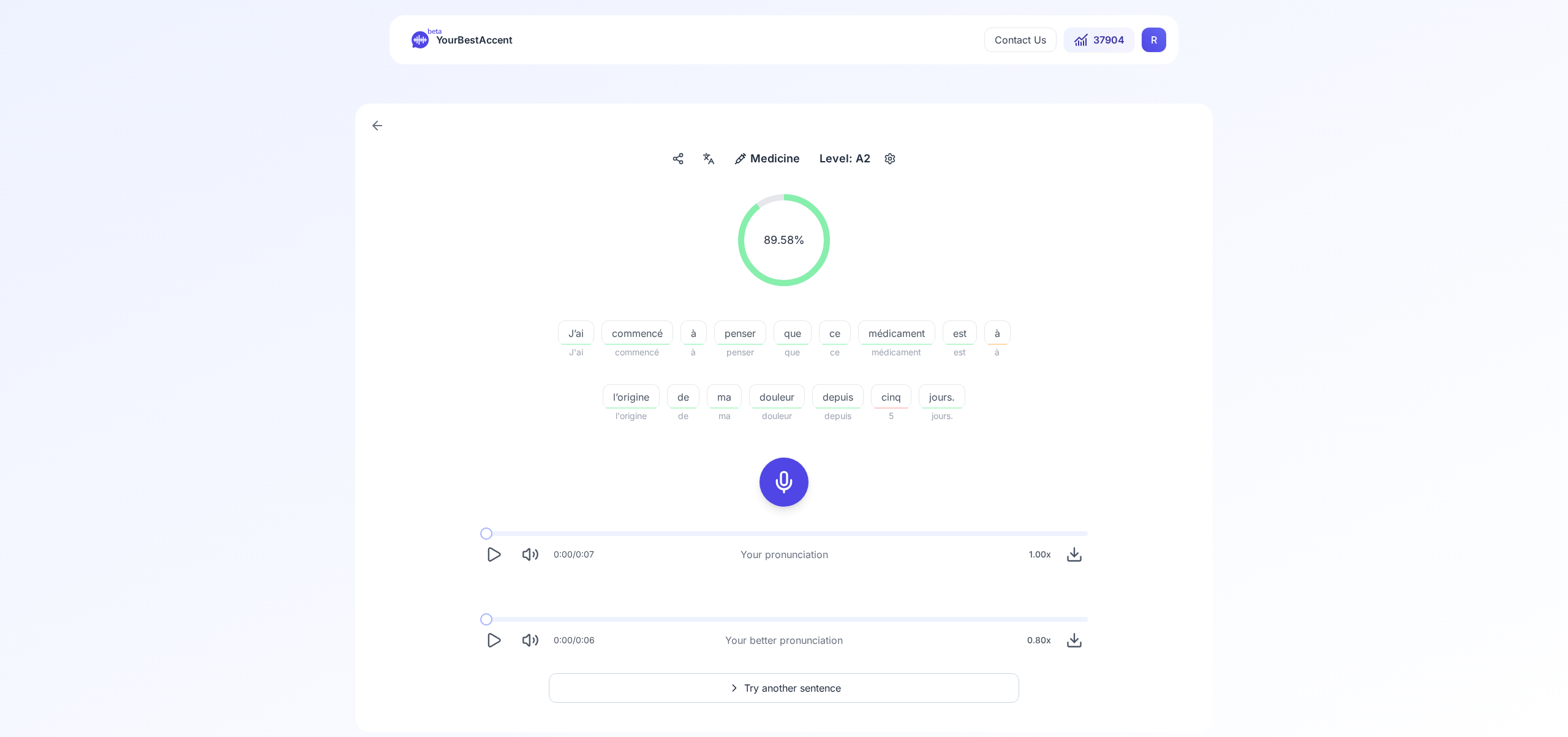
click at [811, 691] on span "Try another sentence" at bounding box center [793, 688] width 97 height 15
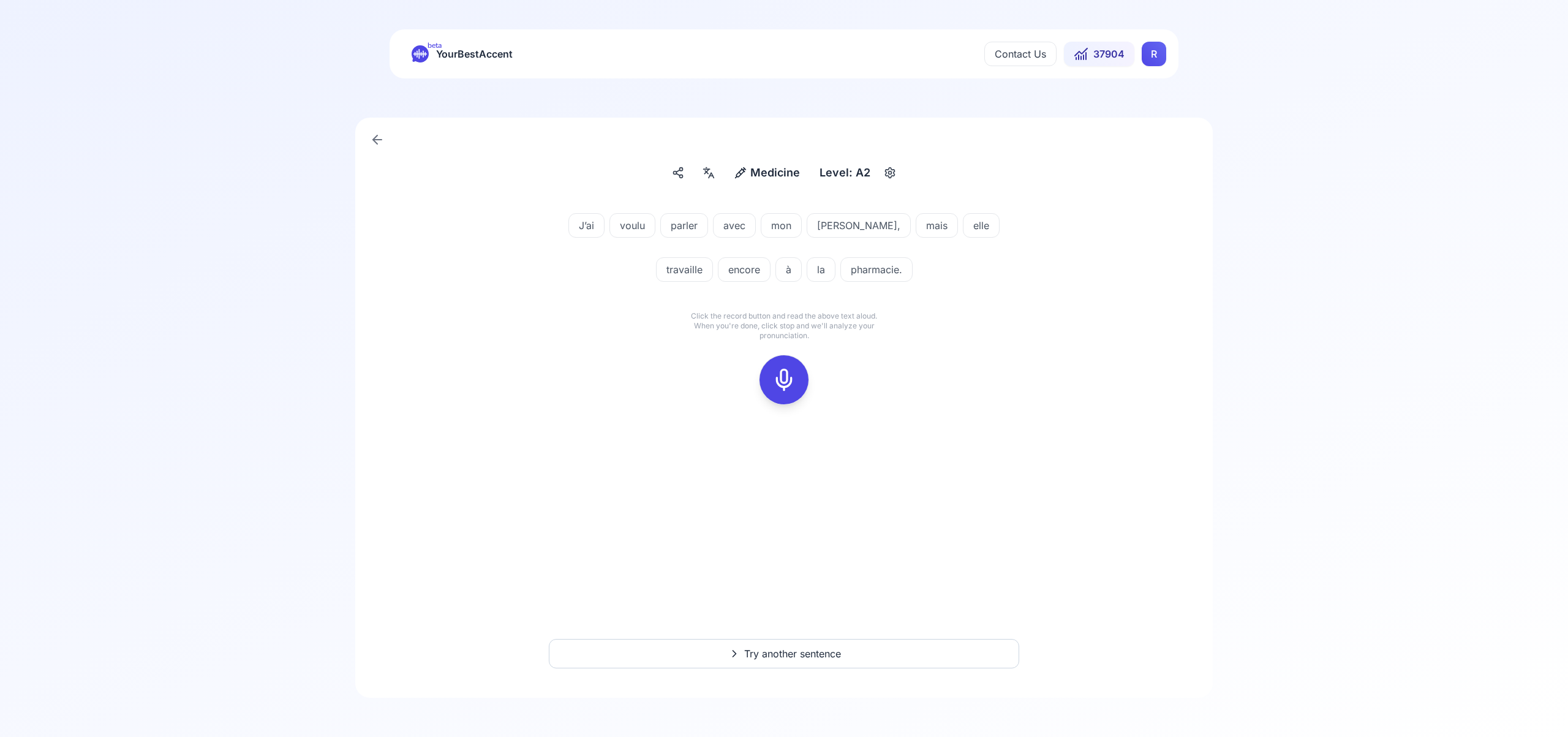
click at [783, 381] on icon at bounding box center [784, 380] width 25 height 25
click at [786, 385] on icon at bounding box center [784, 380] width 25 height 25
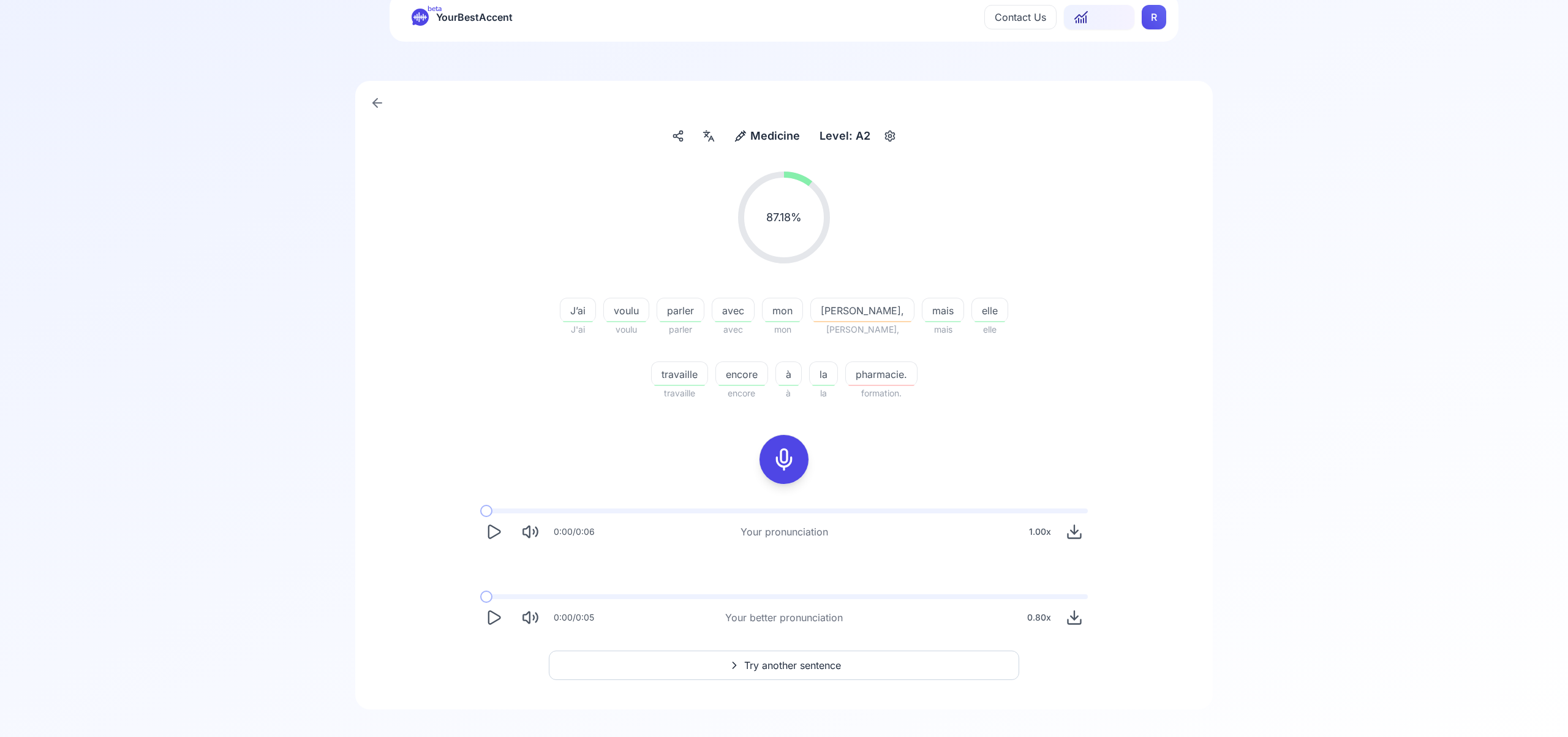
scroll to position [48, 0]
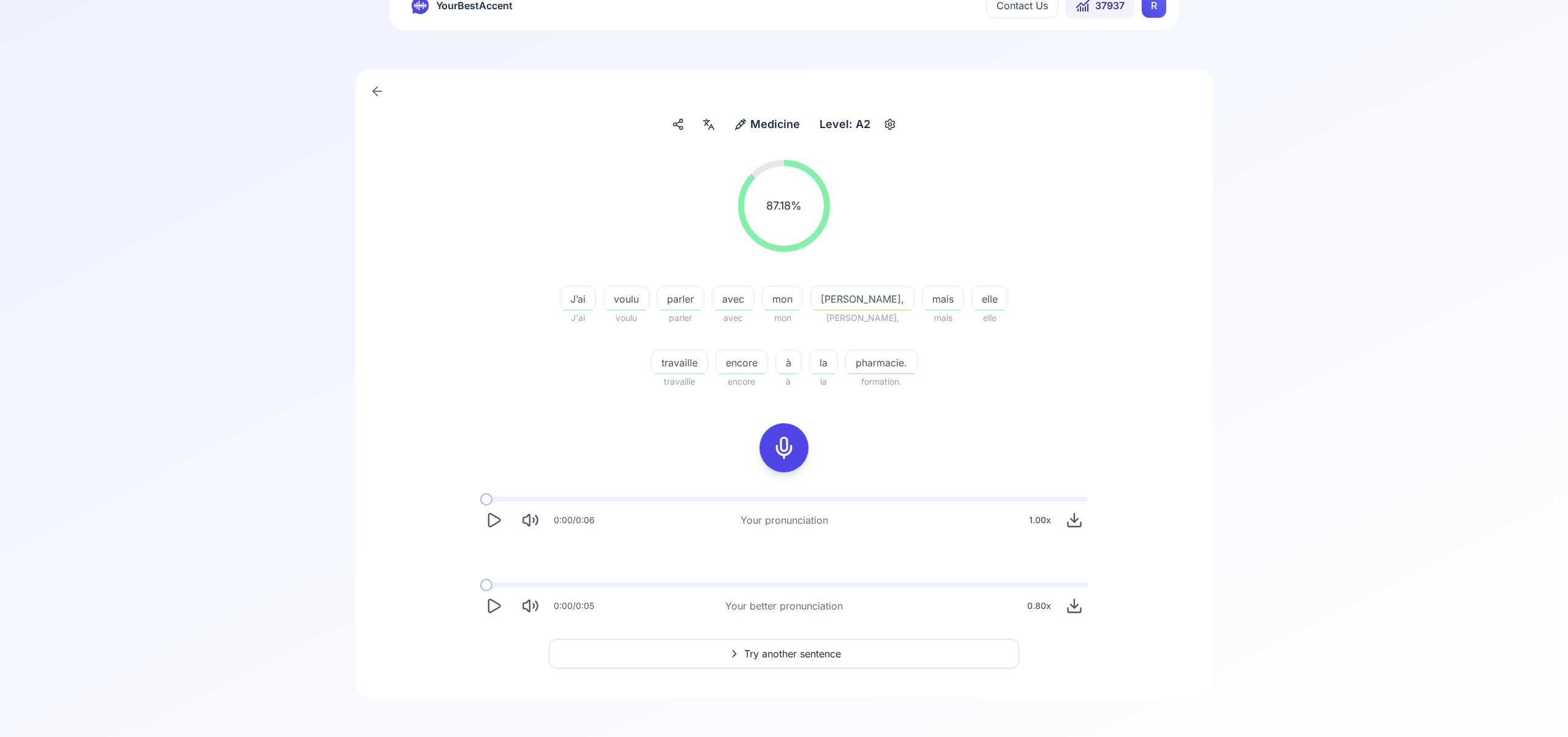
click at [833, 655] on span "Try another sentence" at bounding box center [793, 654] width 97 height 15
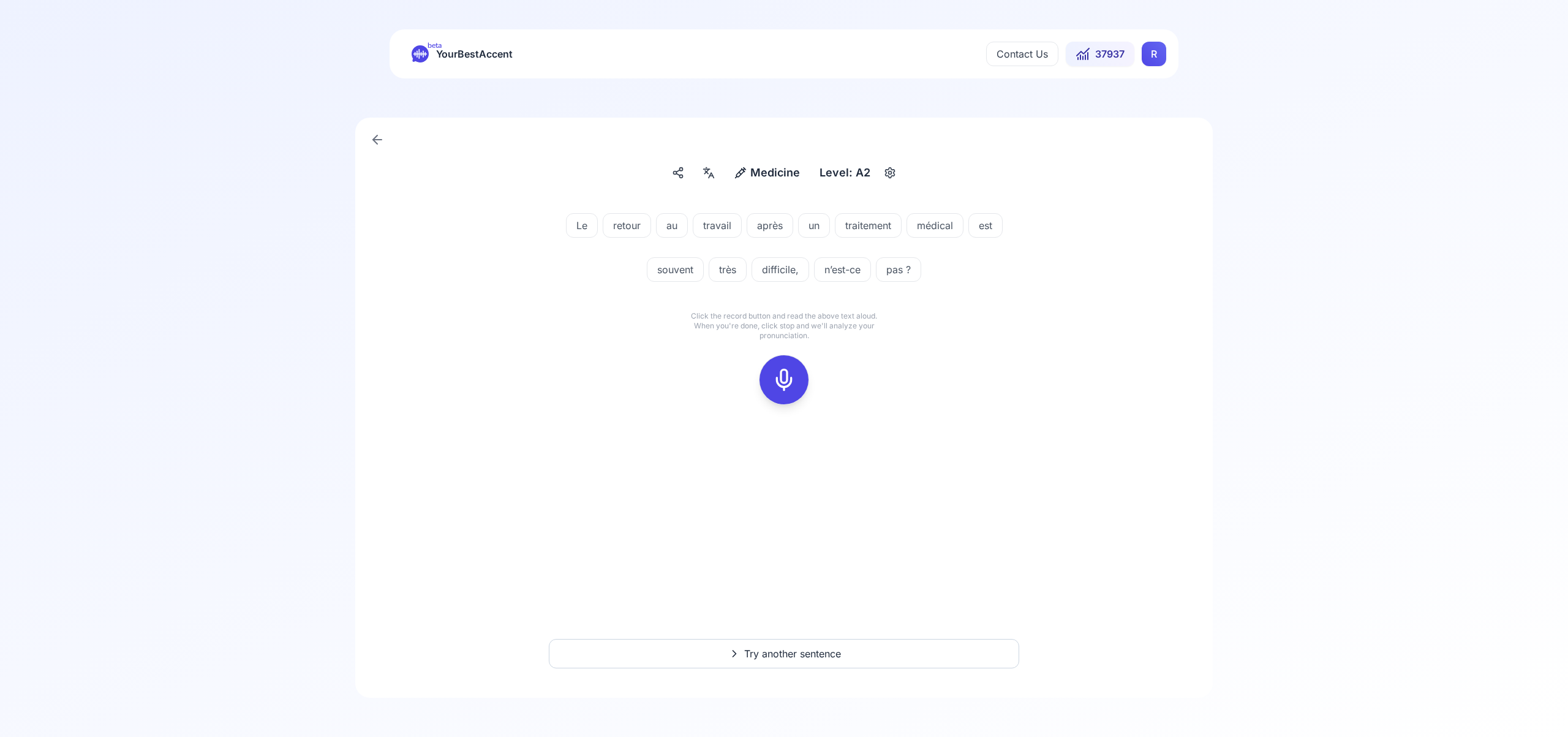
click at [791, 377] on icon at bounding box center [784, 380] width 25 height 25
click at [788, 380] on icon at bounding box center [784, 380] width 25 height 25
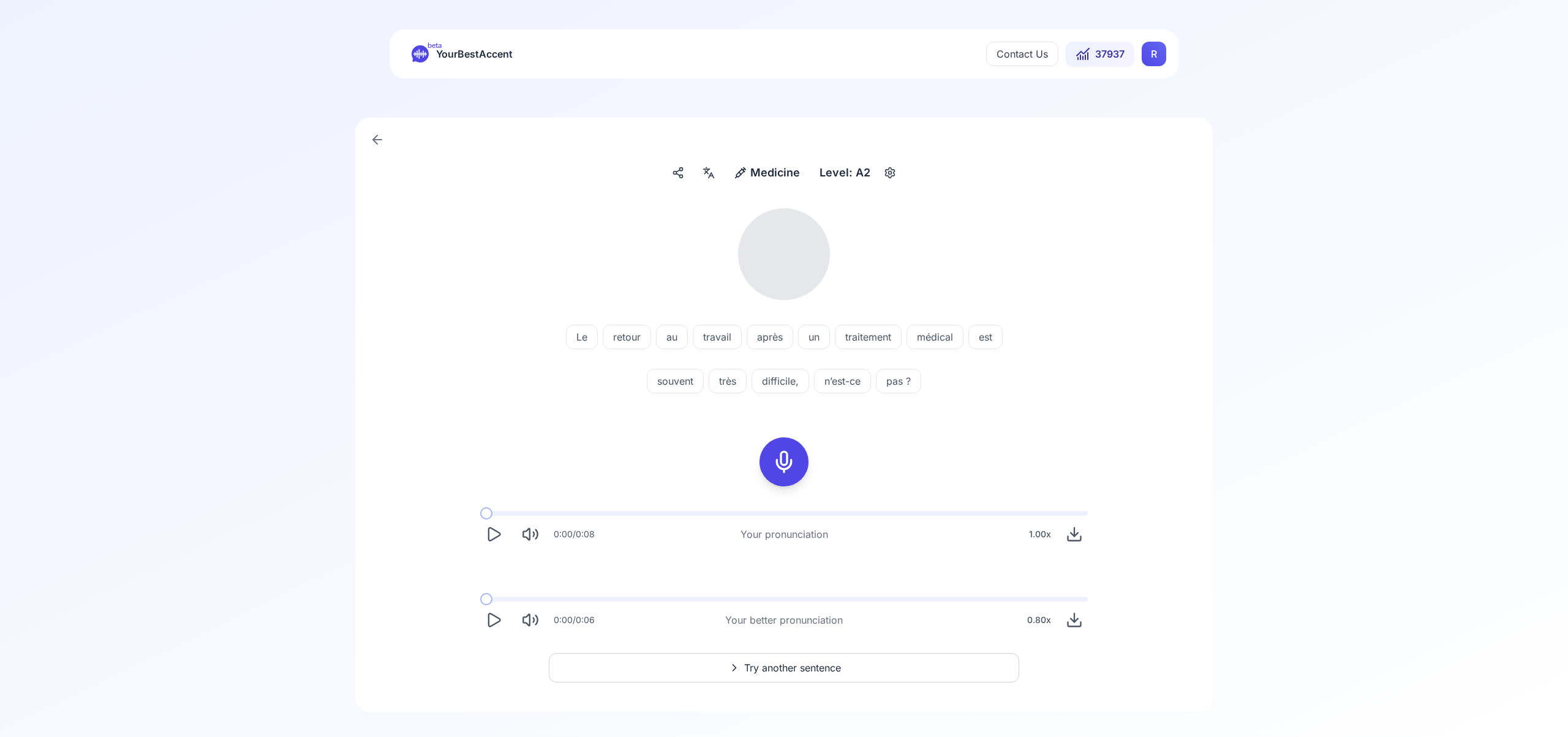
scroll to position [14, 0]
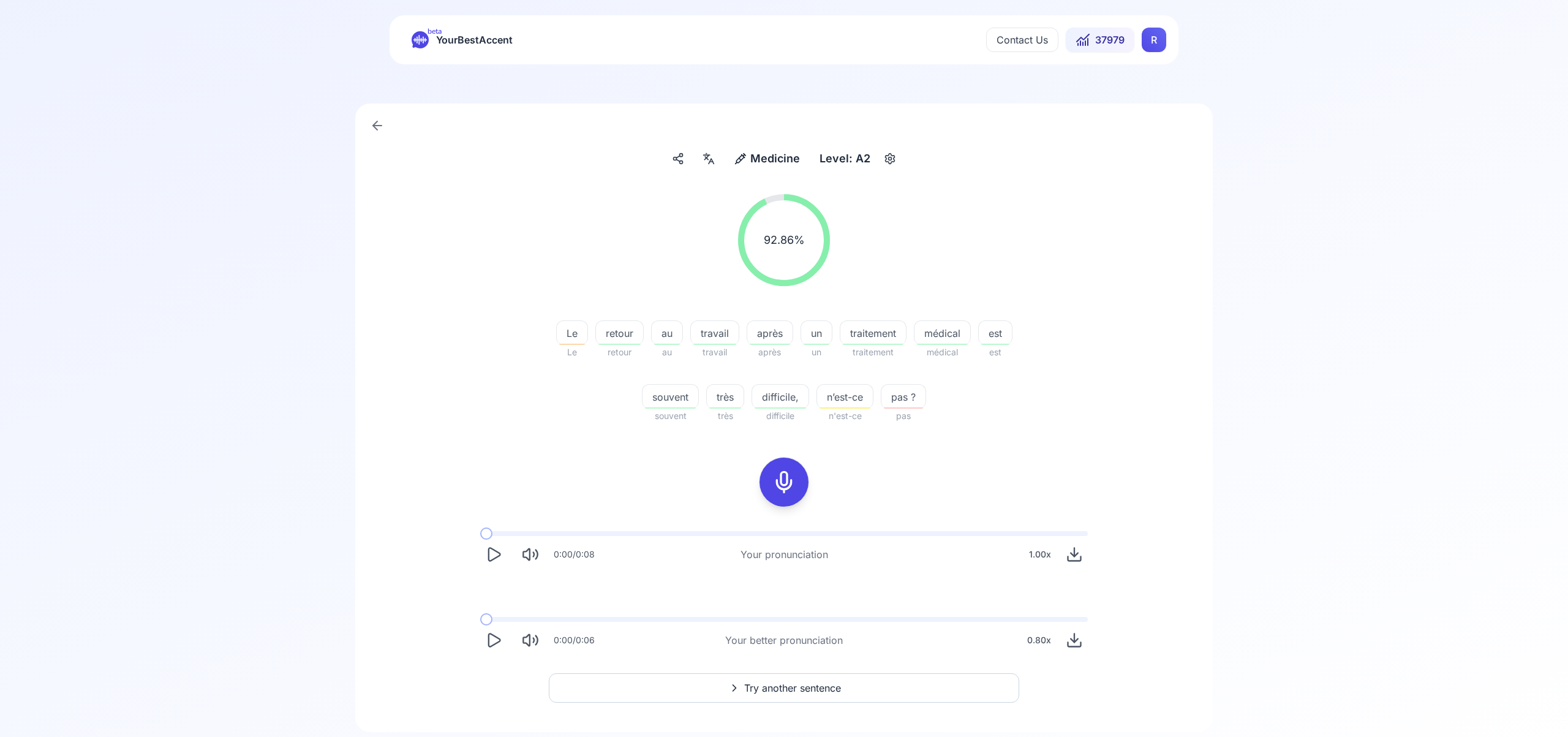
click at [825, 689] on span "Try another sentence" at bounding box center [793, 688] width 97 height 15
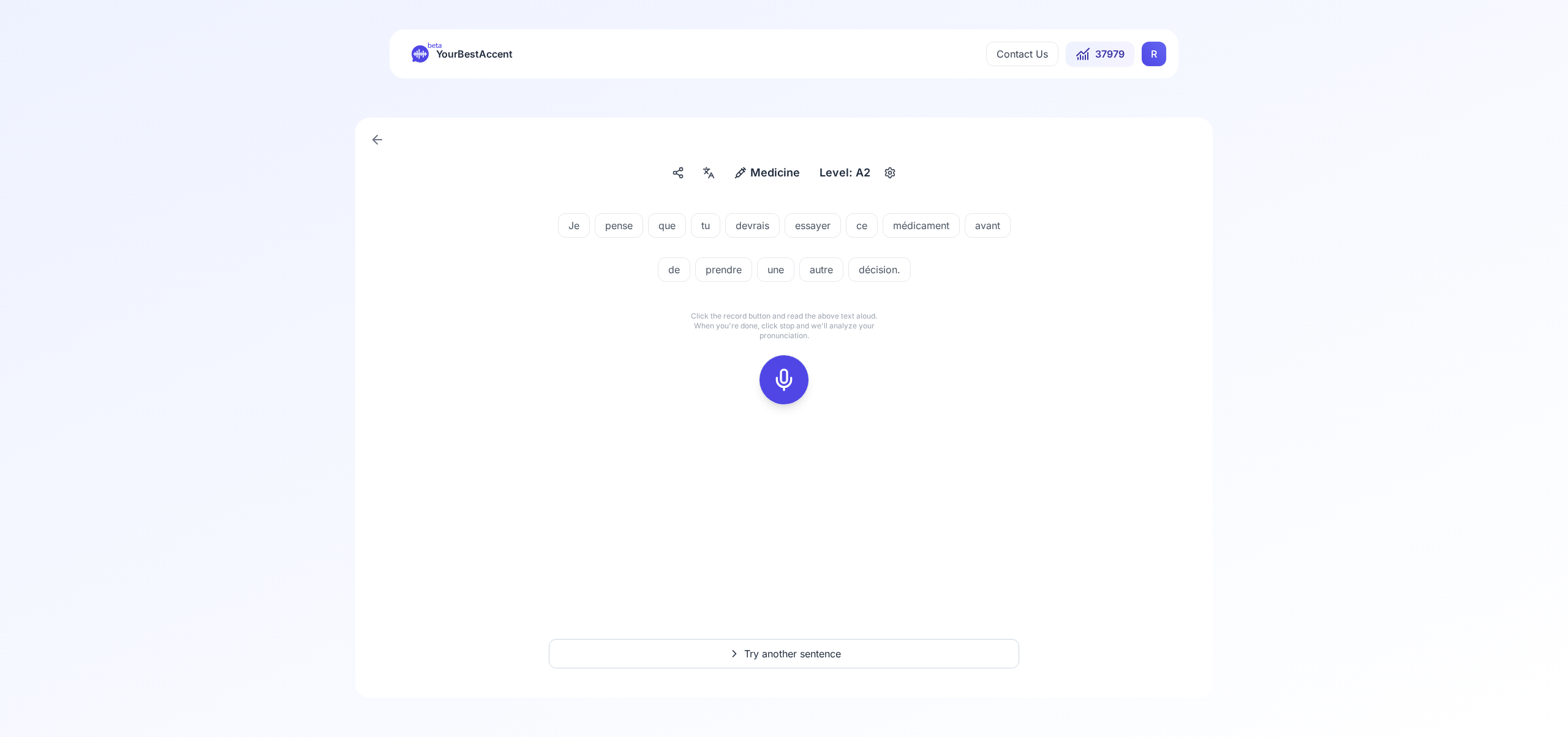
click at [787, 380] on icon at bounding box center [784, 380] width 25 height 25
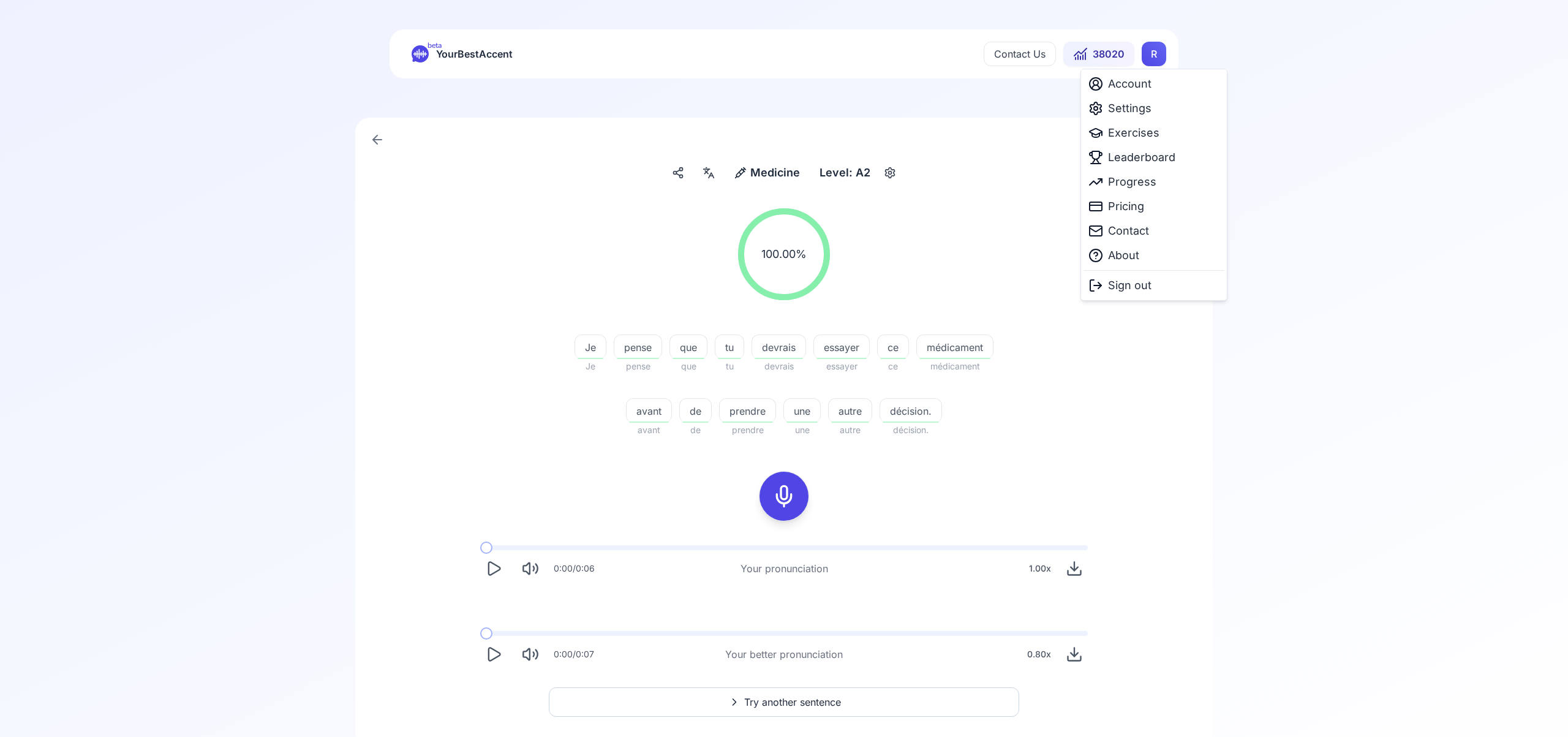
click at [1154, 58] on html "beta YourBestAccent Contact Us 38020 R Medicine Medicine Level: A2 100.00 % 100…" at bounding box center [784, 368] width 1568 height 737
click at [1139, 109] on span "Settings" at bounding box center [1130, 108] width 43 height 17
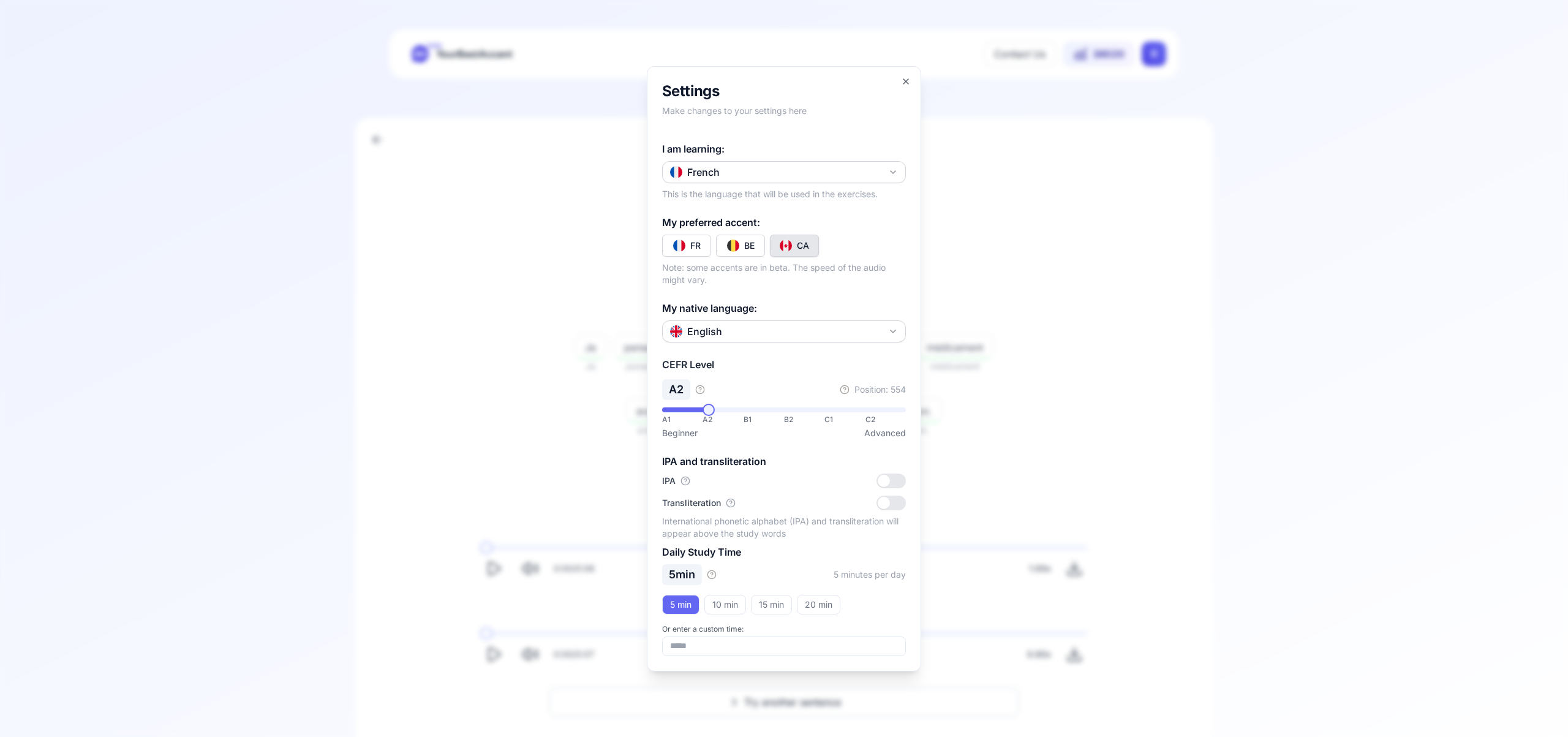
click at [891, 172] on icon "button" at bounding box center [893, 172] width 10 height 10
click at [765, 285] on div "Russian" at bounding box center [784, 288] width 237 height 22
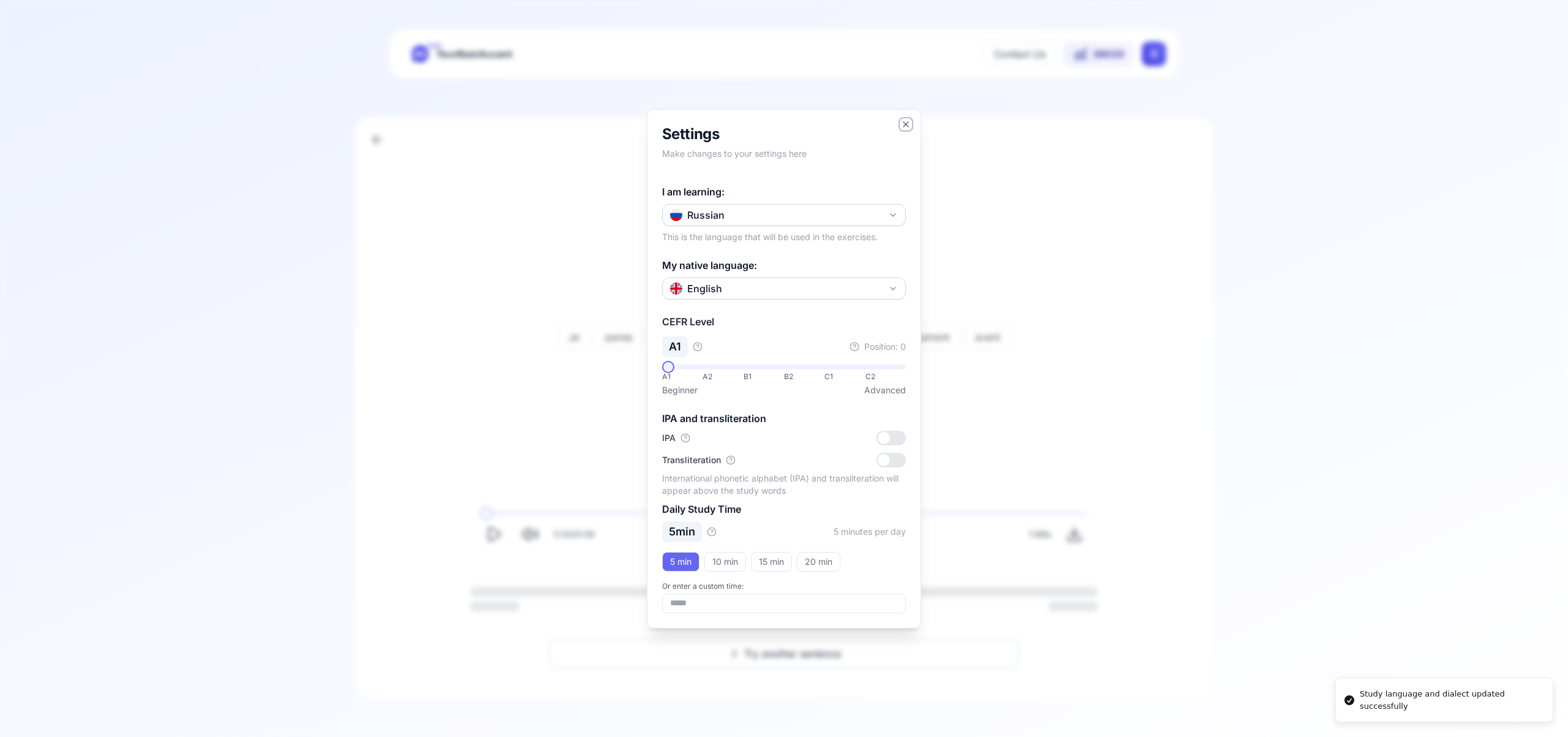
click at [902, 123] on icon "button" at bounding box center [906, 124] width 10 height 10
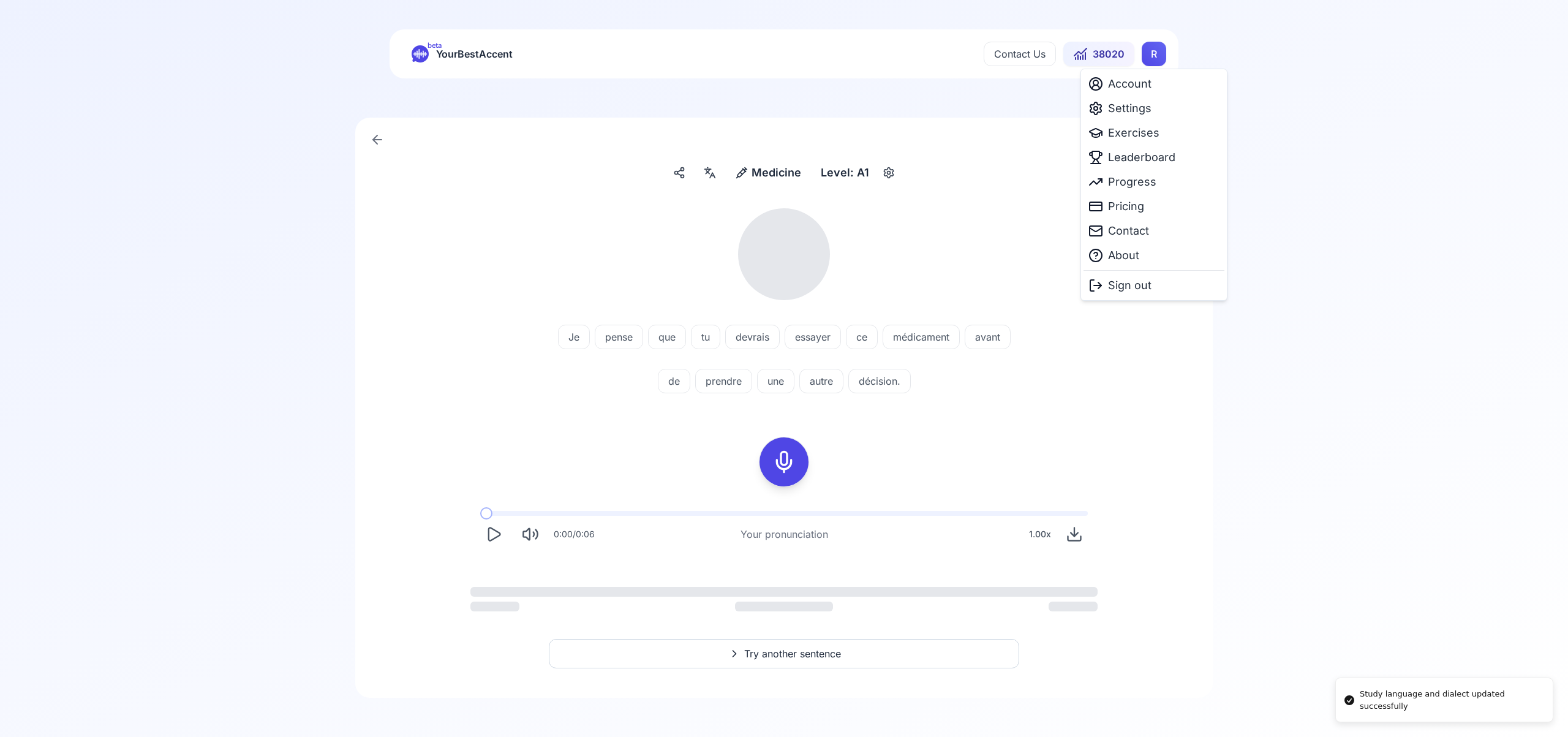
click at [1156, 61] on html "Study language and dialect updated successfully beta YourBestAccent Contact Us …" at bounding box center [784, 368] width 1568 height 737
click at [1137, 132] on span "Exercises" at bounding box center [1133, 133] width 51 height 17
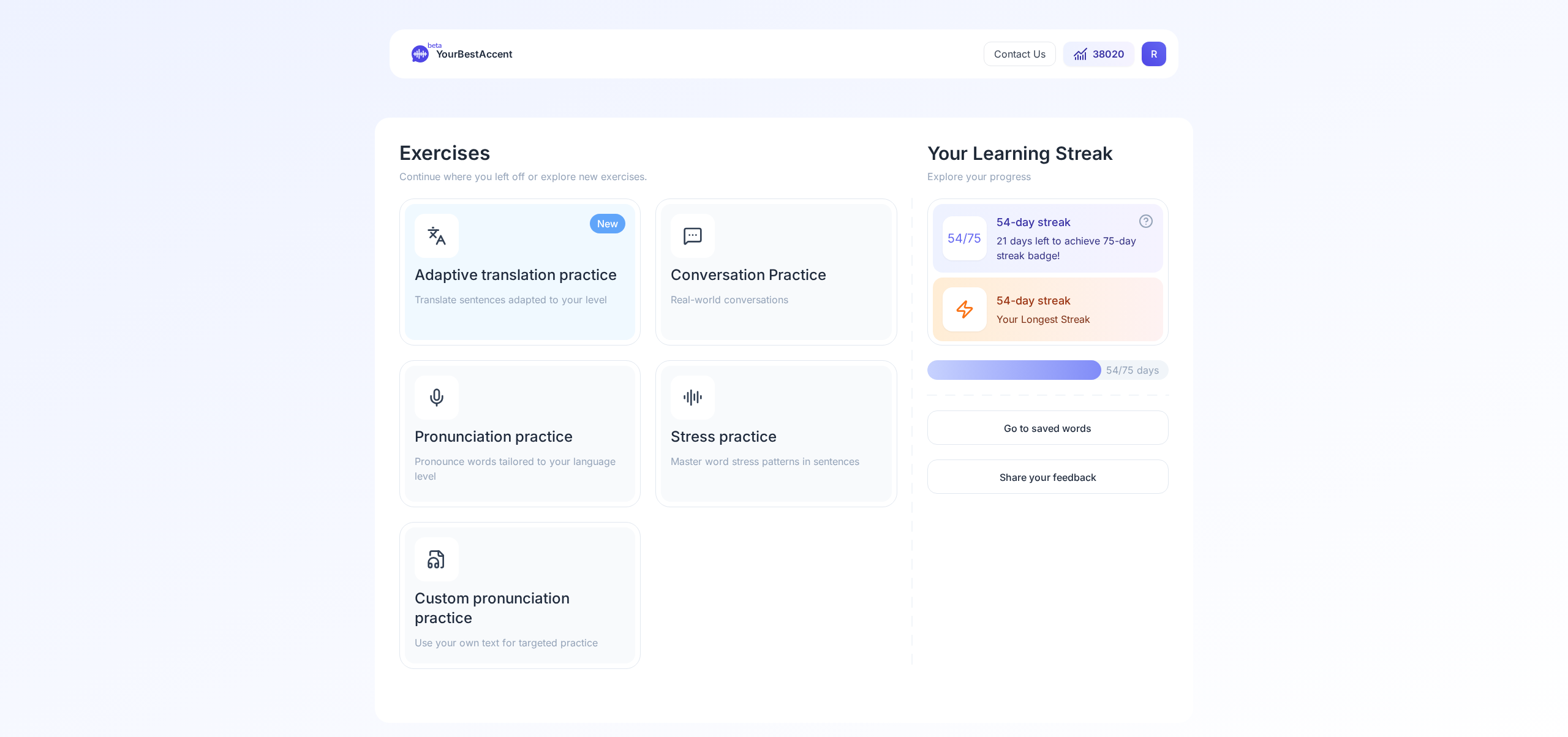
click at [501, 409] on div "Pronunciation practice Pronounce words tailored to your language level" at bounding box center [520, 433] width 231 height 136
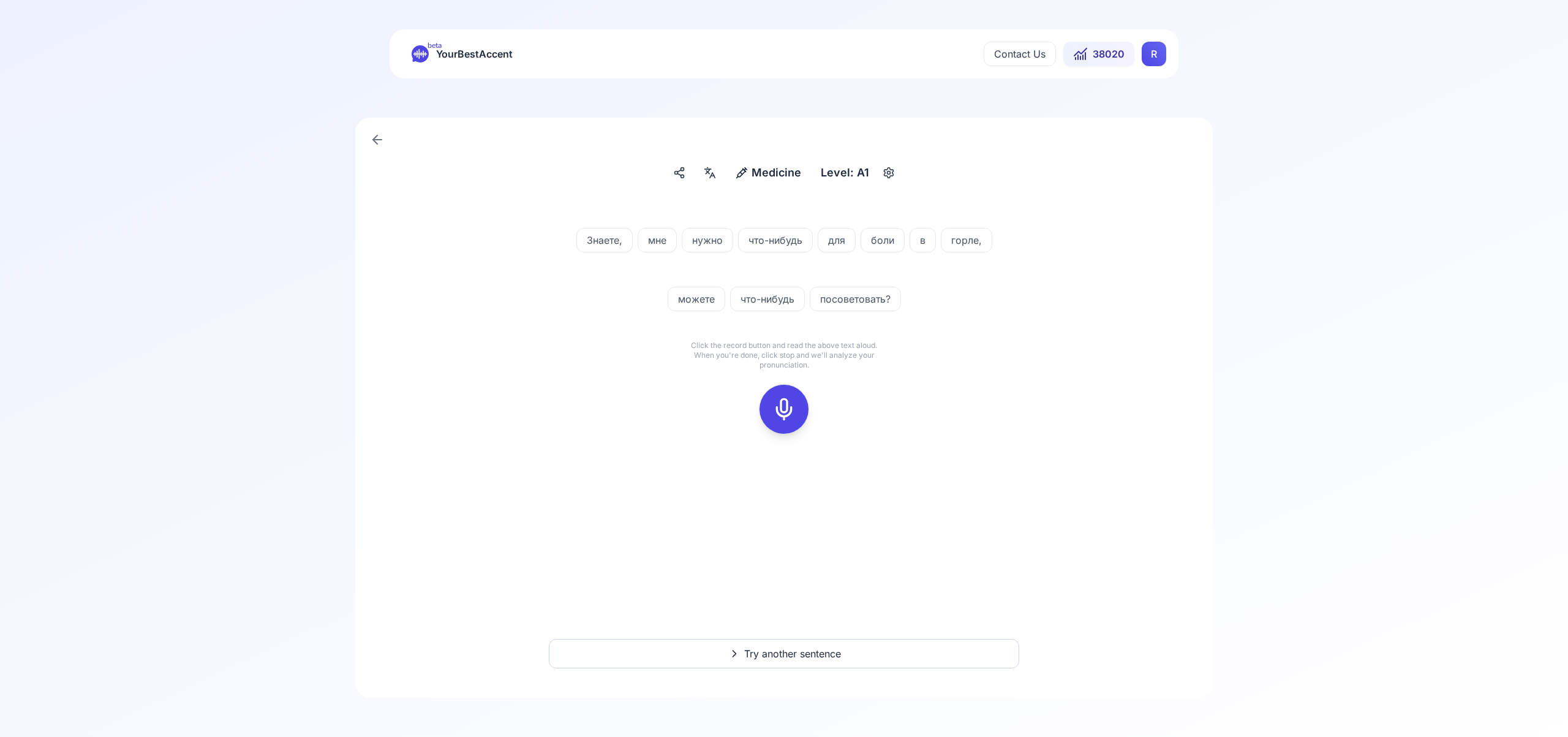
click at [783, 403] on icon at bounding box center [784, 409] width 25 height 25
click at [803, 405] on button at bounding box center [783, 409] width 49 height 49
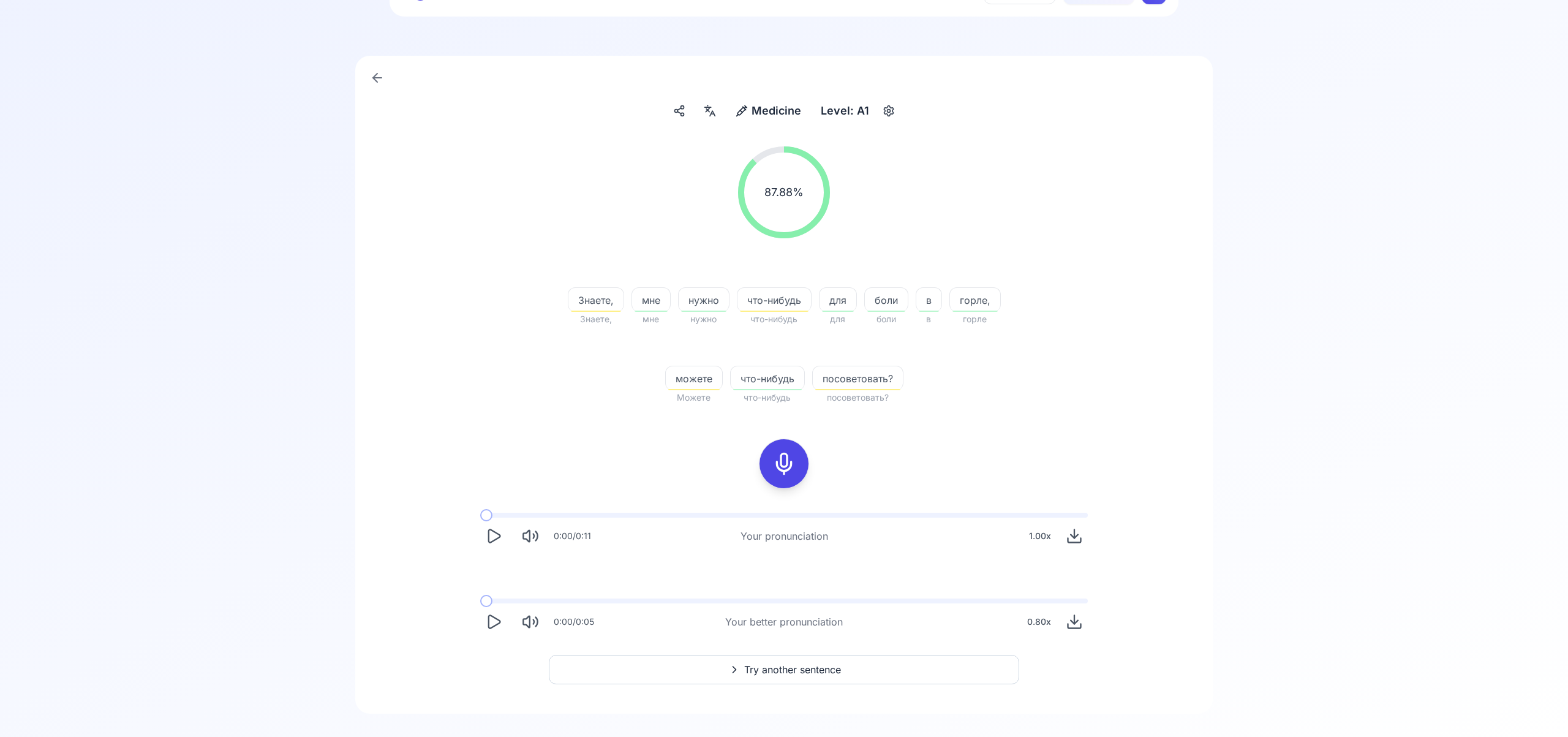
scroll to position [78, 0]
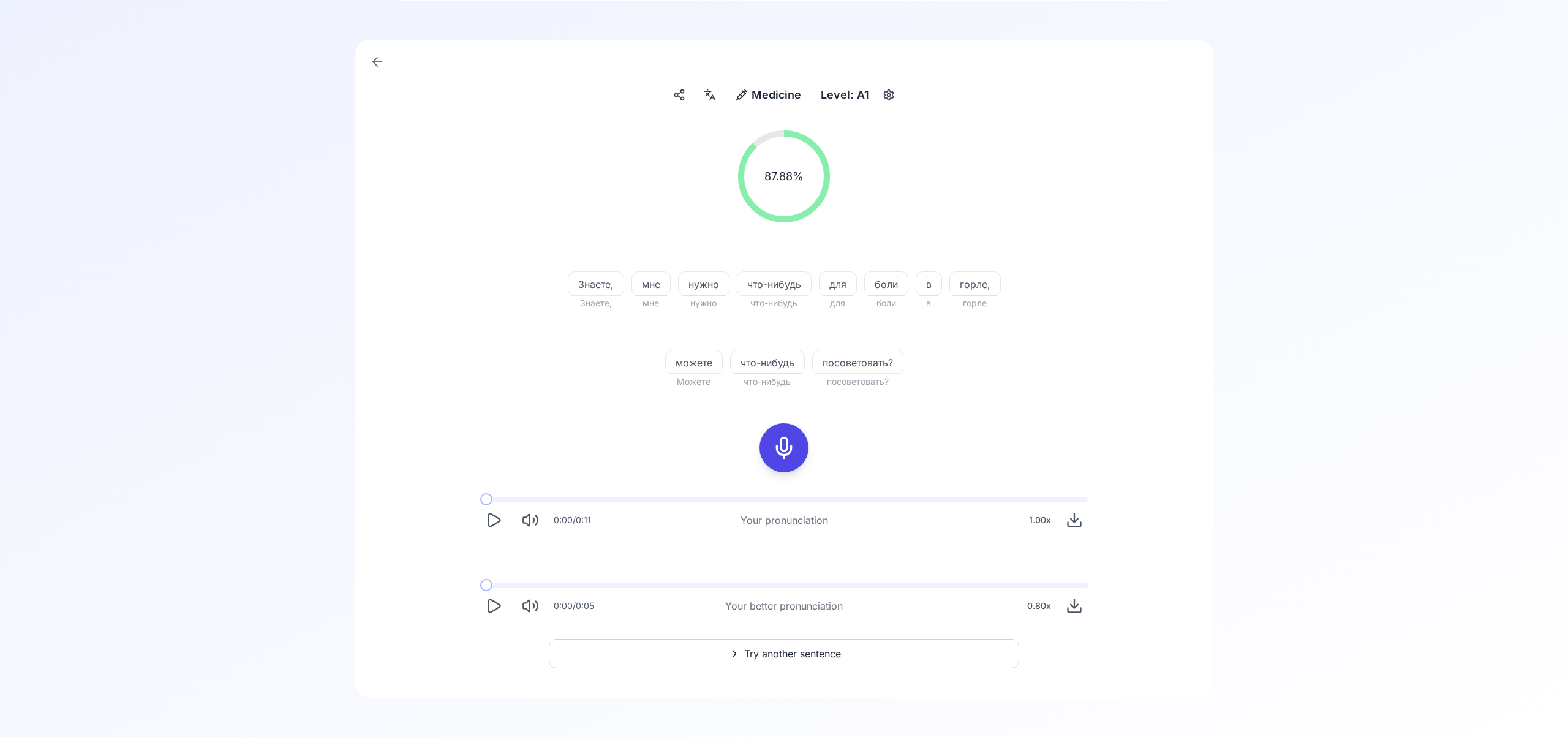
click at [772, 655] on span "Try another sentence" at bounding box center [793, 654] width 97 height 15
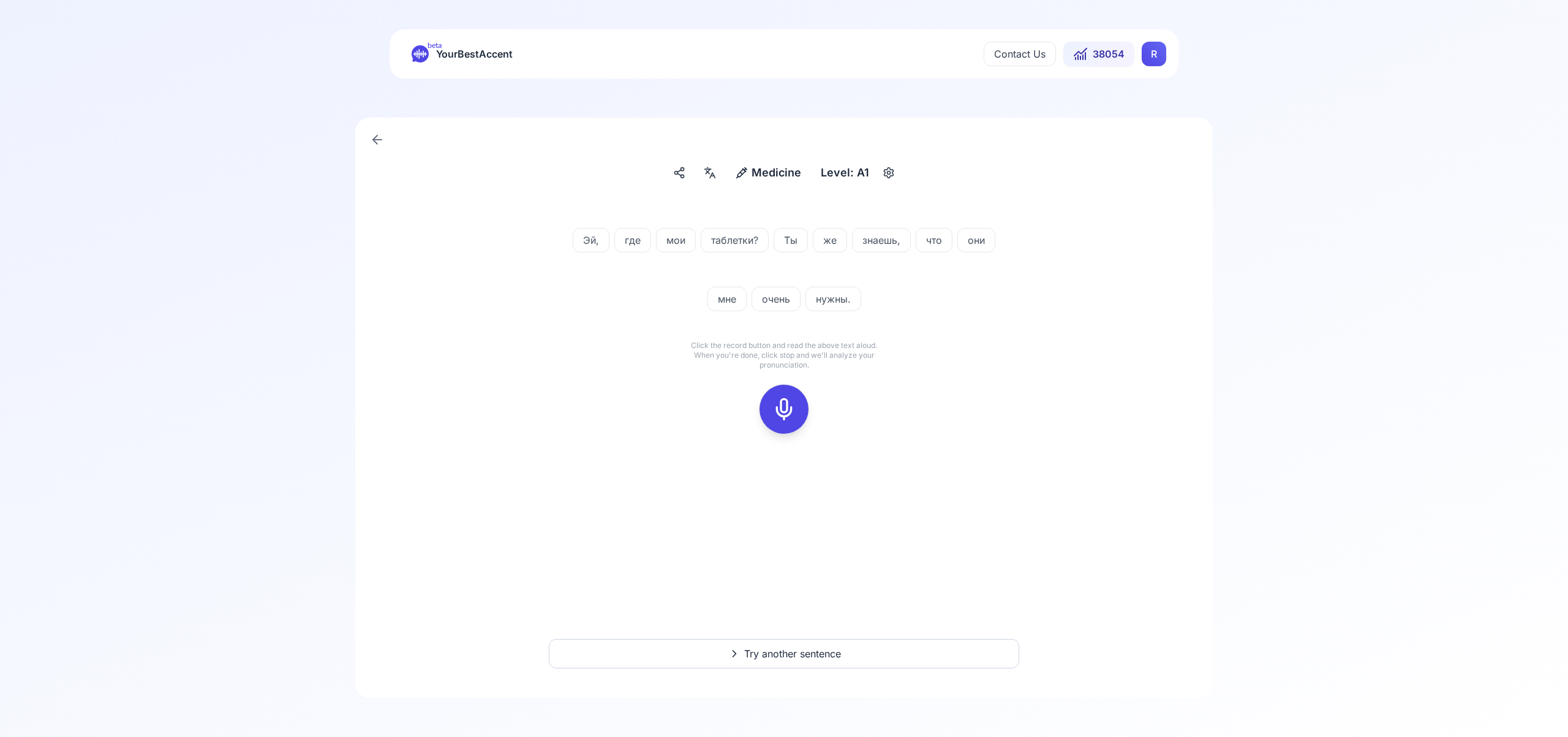
click at [786, 406] on icon at bounding box center [784, 409] width 25 height 25
click at [804, 409] on button at bounding box center [783, 409] width 49 height 49
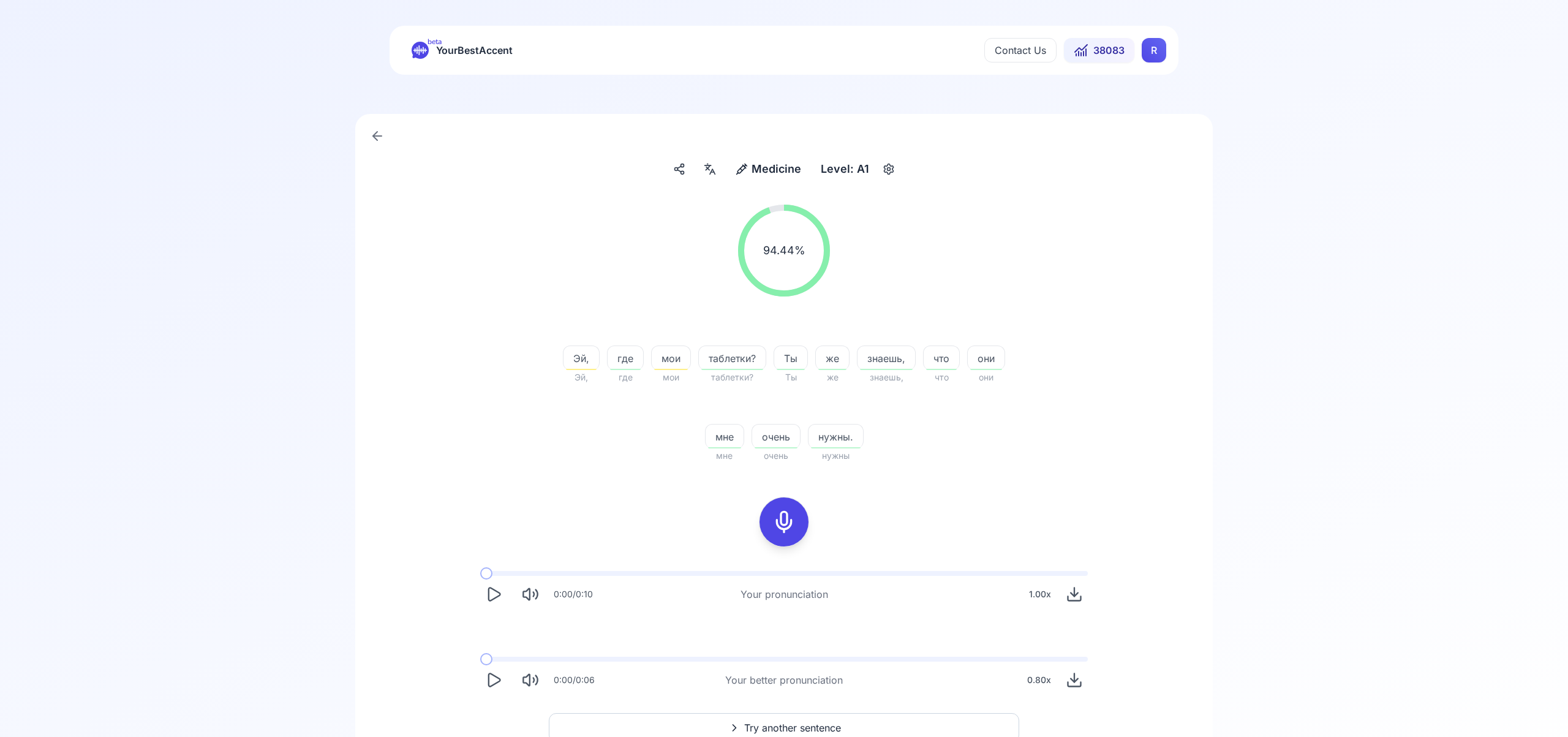
scroll to position [1, 0]
click at [775, 724] on span "Try another sentence" at bounding box center [793, 730] width 97 height 15
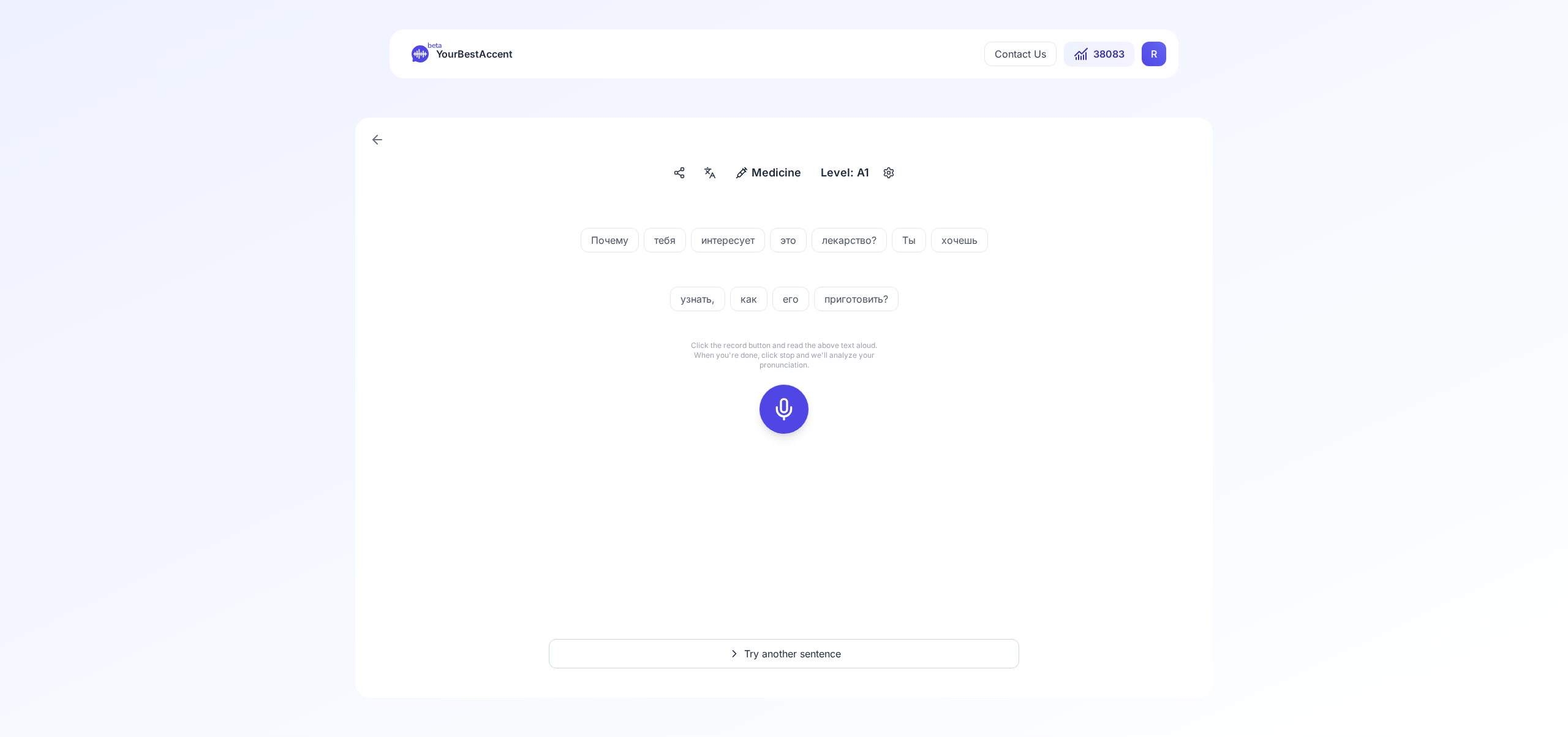
click at [786, 396] on div at bounding box center [784, 409] width 30 height 49
click at [797, 404] on div at bounding box center [784, 409] width 30 height 49
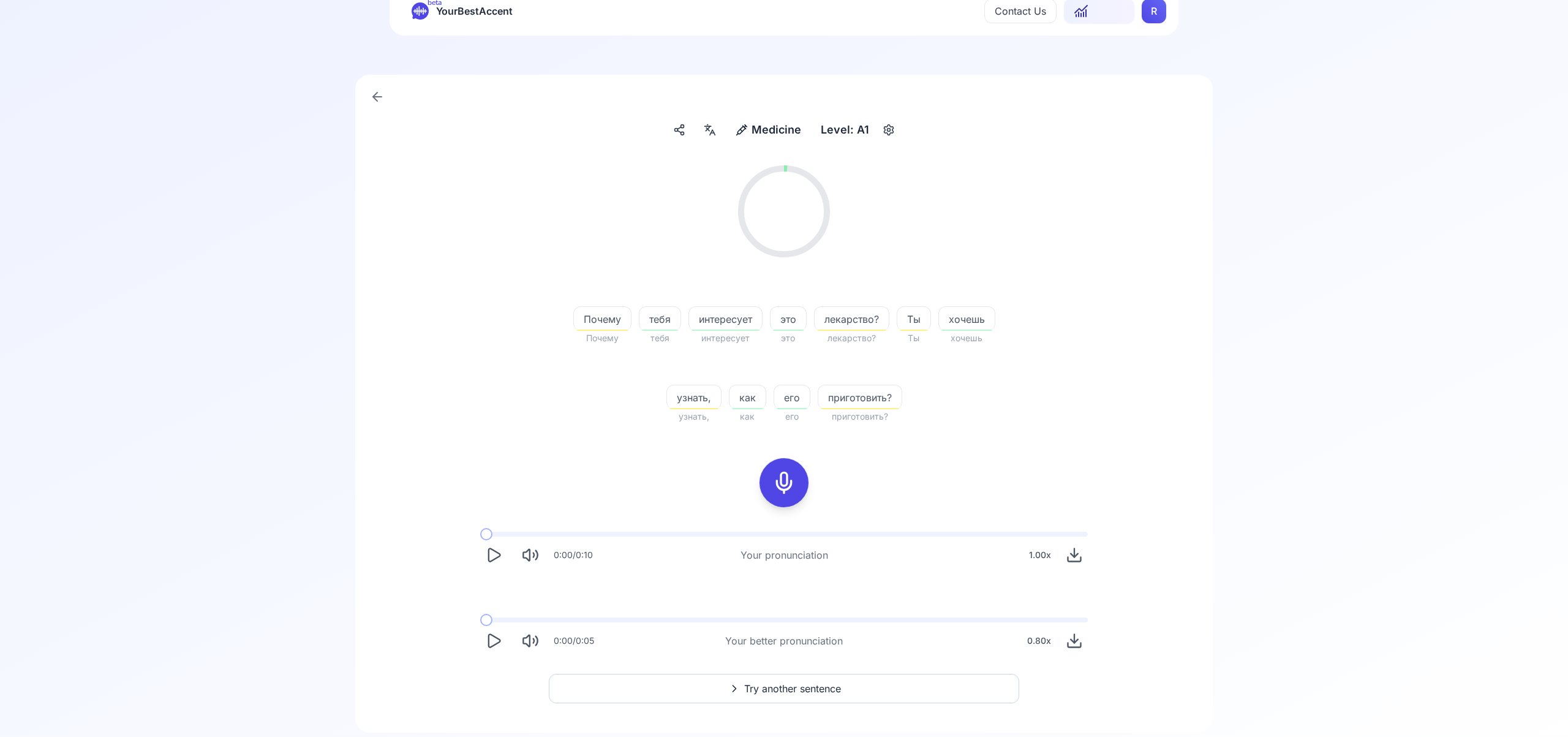
scroll to position [42, 0]
click at [795, 686] on span "Try another sentence" at bounding box center [793, 689] width 97 height 15
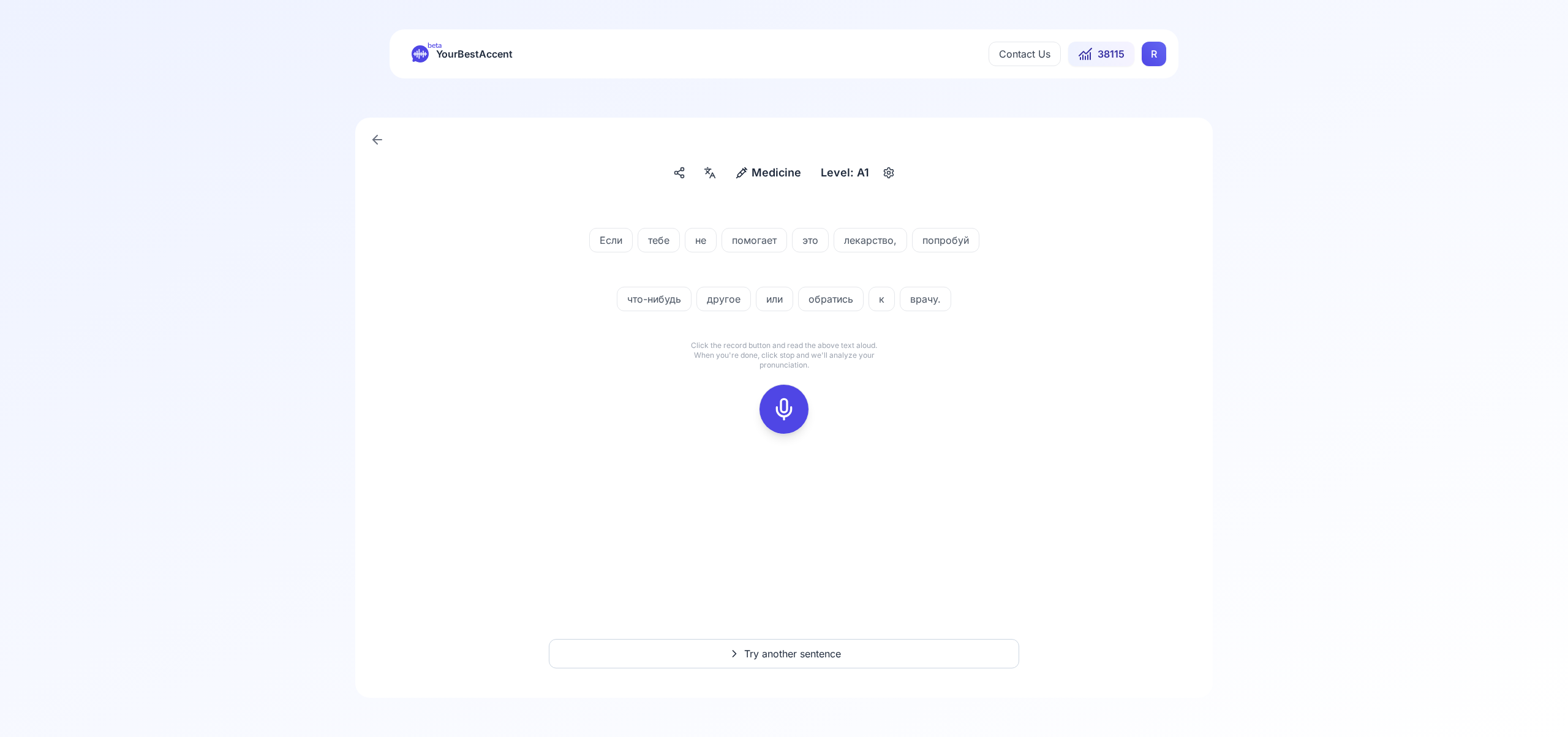
click at [799, 409] on button at bounding box center [783, 409] width 49 height 49
click at [797, 401] on div at bounding box center [784, 409] width 30 height 49
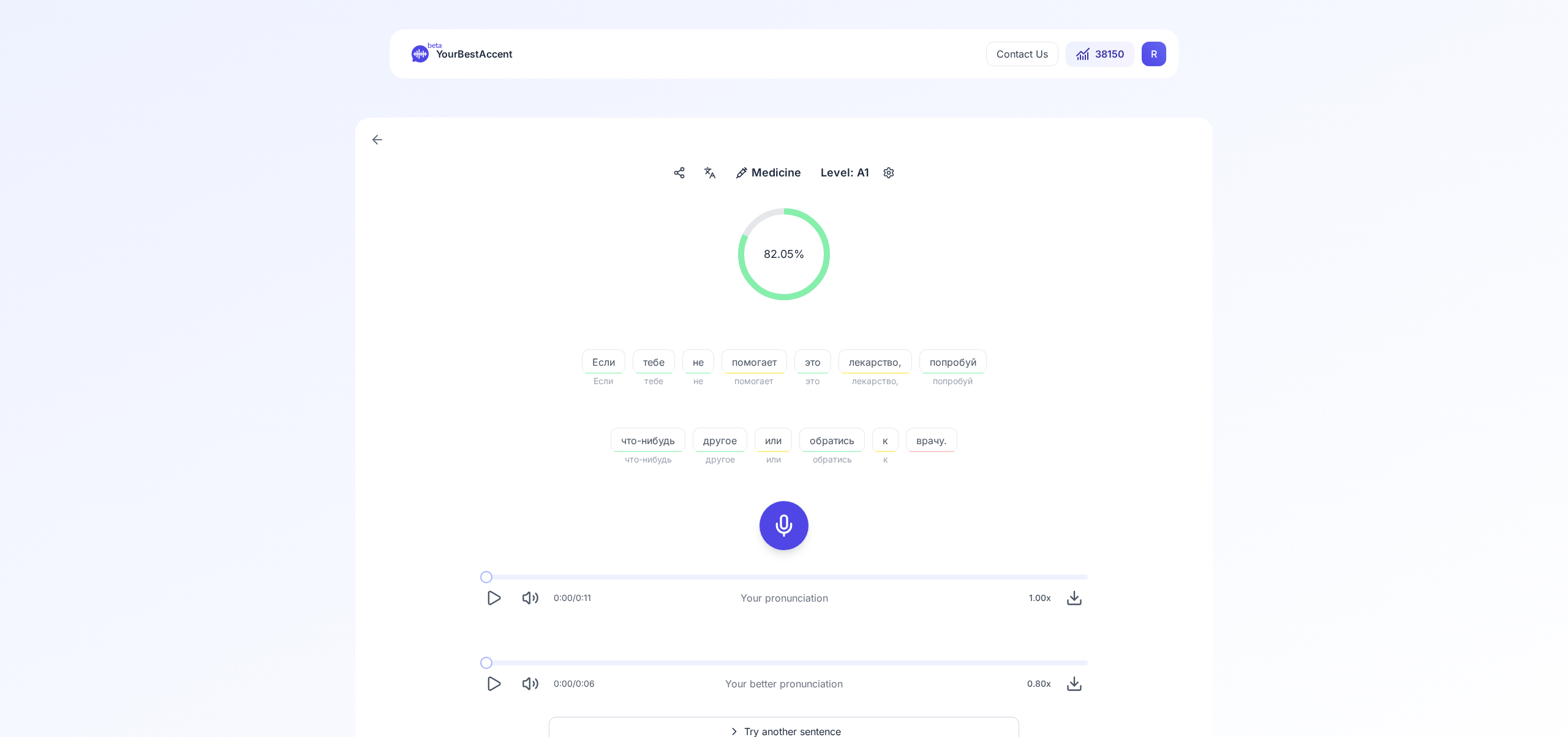
click at [807, 724] on span "Try another sentence" at bounding box center [793, 731] width 97 height 15
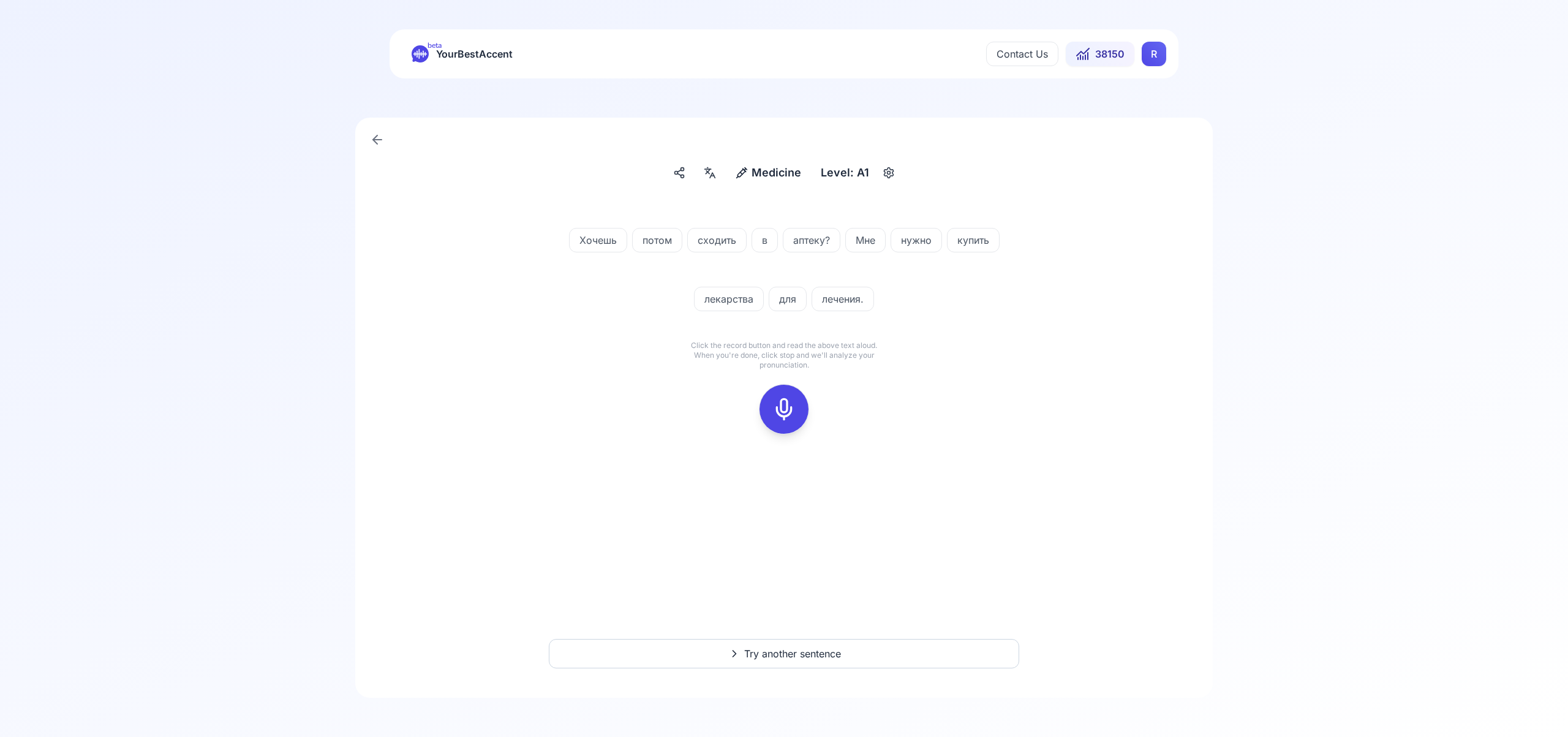
click at [784, 404] on icon at bounding box center [784, 409] width 25 height 25
click at [783, 401] on rect at bounding box center [784, 409] width 19 height 19
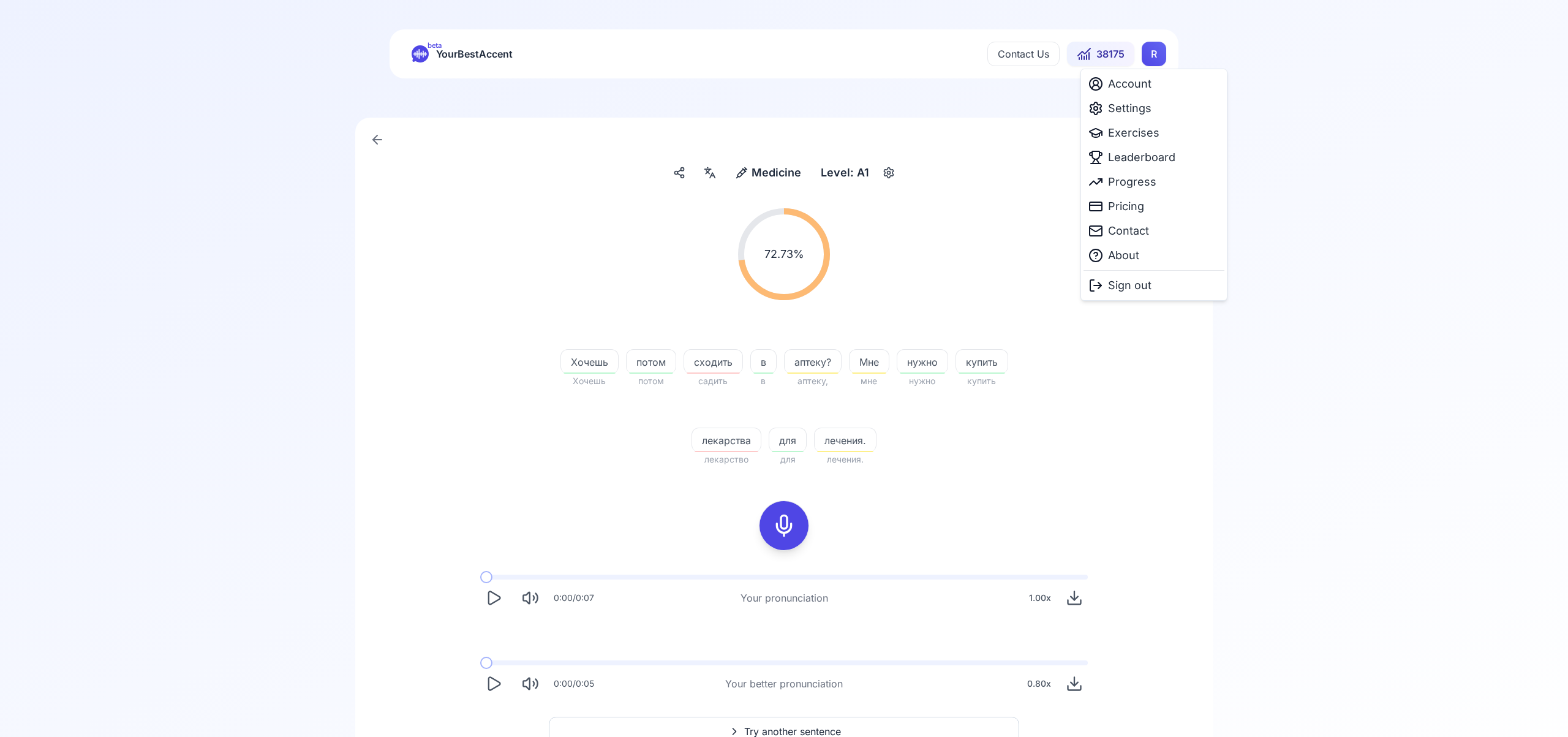
click at [1148, 50] on html "beta YourBestAccent Contact Us 38175 R Medicine Medicine Level: A1 72.73 % 72.7…" at bounding box center [784, 368] width 1568 height 737
click at [1136, 106] on span "Settings" at bounding box center [1130, 108] width 43 height 17
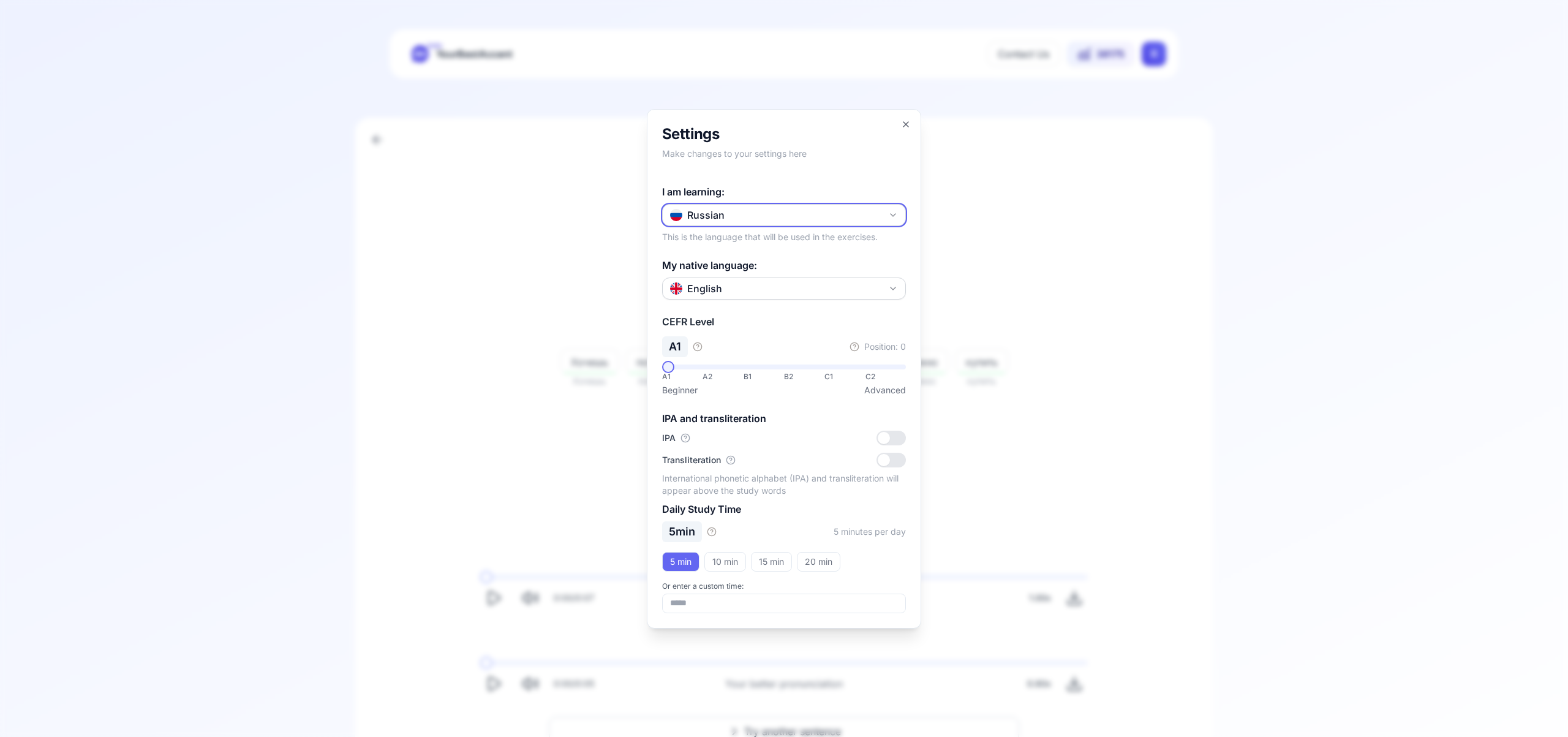
click at [897, 213] on icon "button" at bounding box center [893, 215] width 10 height 10
click at [803, 347] on div "Italian" at bounding box center [784, 347] width 237 height 22
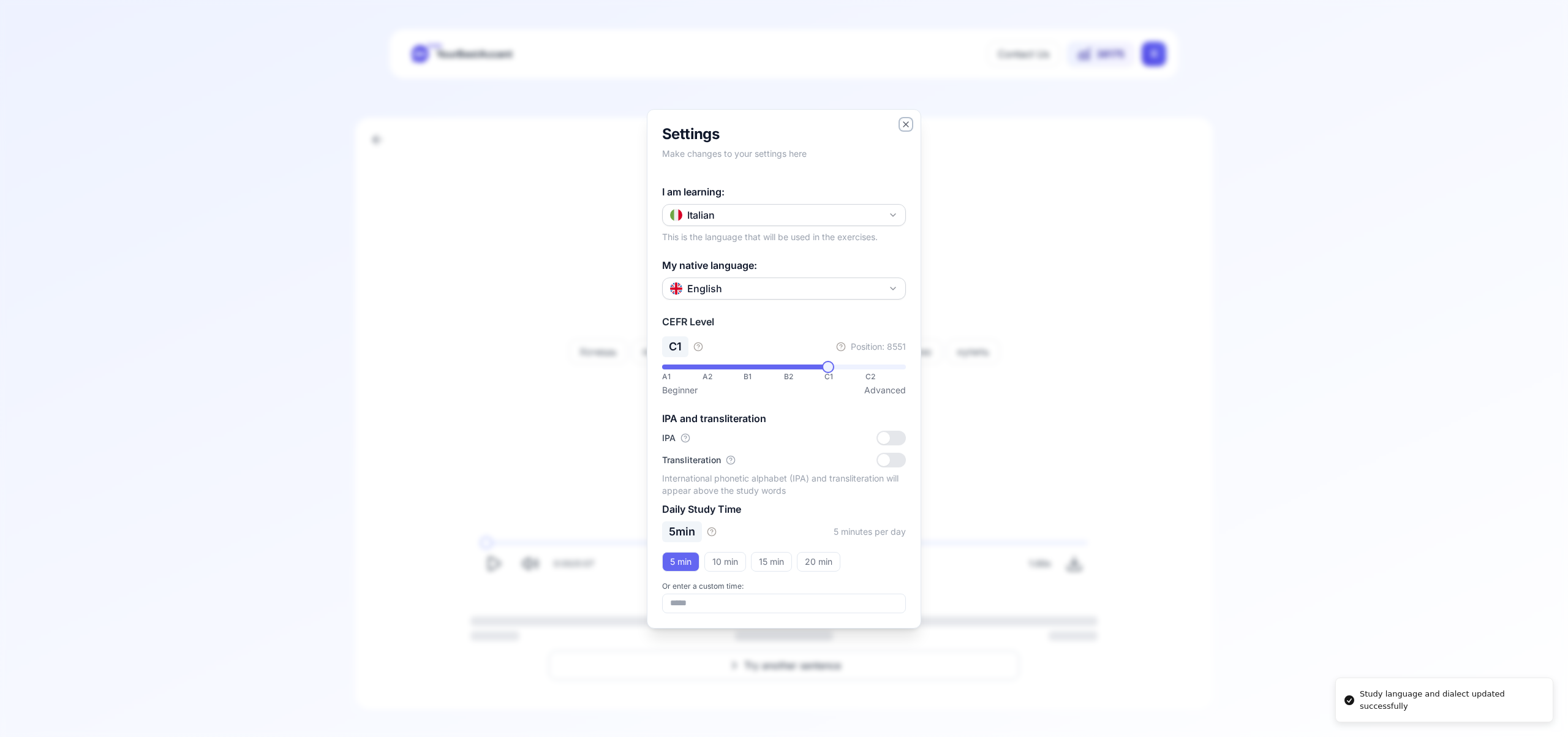
click at [909, 122] on icon "button" at bounding box center [906, 124] width 10 height 10
